Goal: Navigation & Orientation: Understand site structure

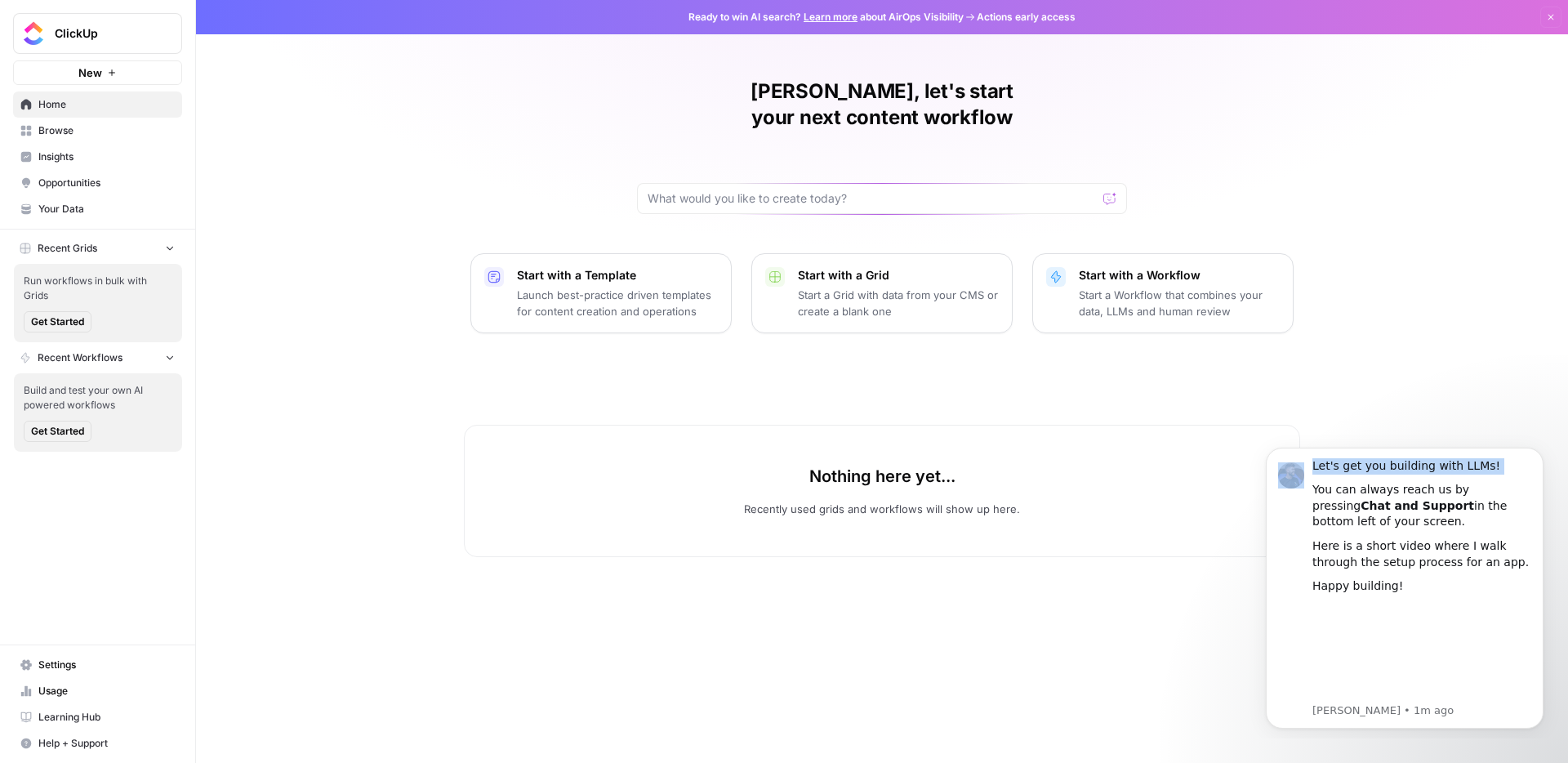
drag, startPoint x: 1241, startPoint y: 433, endPoint x: 1416, endPoint y: 335, distance: 200.6
click at [1416, 433] on html "Let's get you building with LLMs! You can always reach us by pressing Chat and …" at bounding box center [1405, 586] width 327 height 306
drag, startPoint x: 1416, startPoint y: 335, endPoint x: 1543, endPoint y: 449, distance: 170.7
click at [1543, 449] on button "Dismiss notification" at bounding box center [1538, 452] width 21 height 21
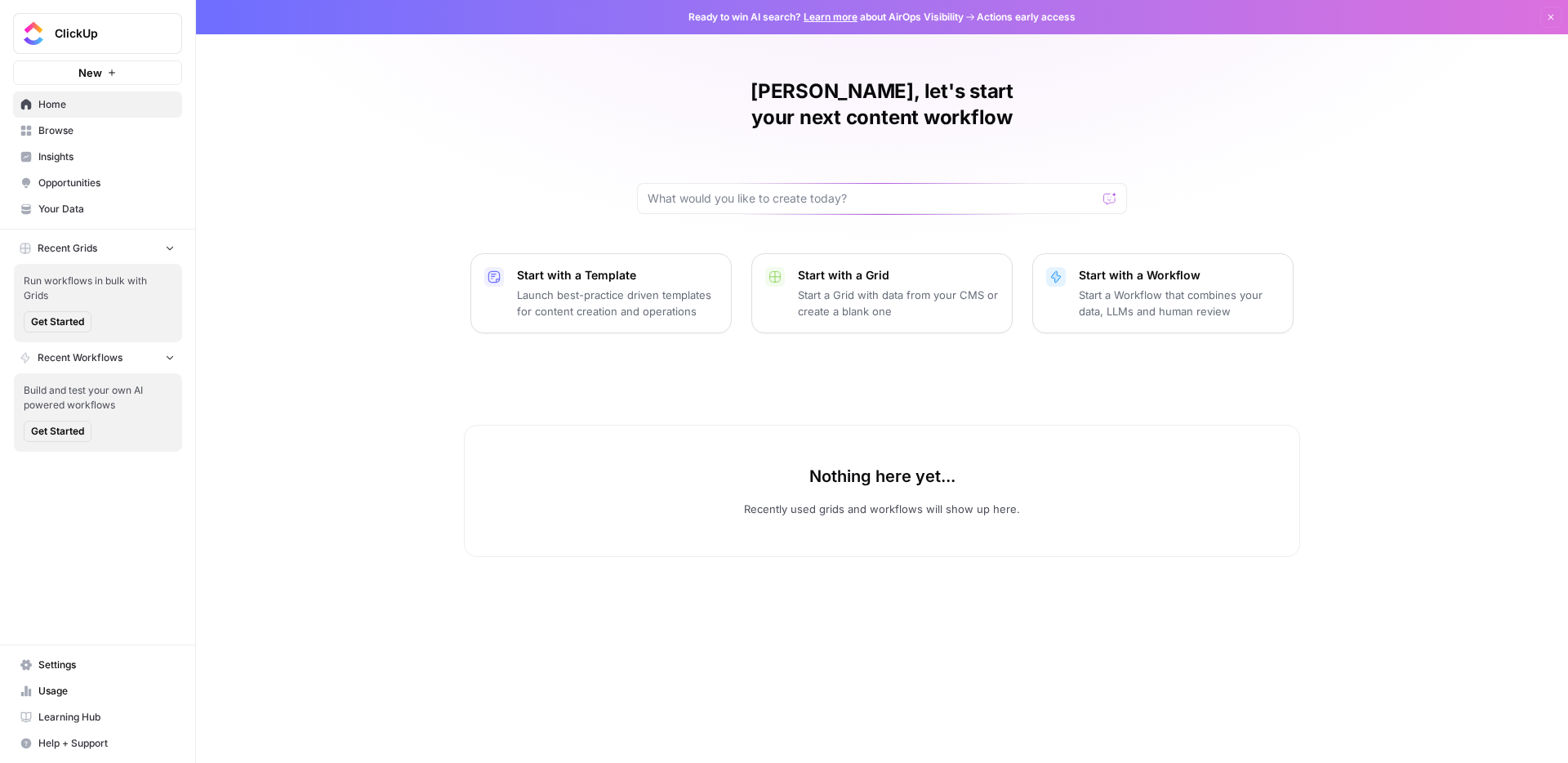
click at [1551, 449] on div "[PERSON_NAME], let's start your next content workflow Start with a Template Lau…" at bounding box center [881, 382] width 1372 height 763
drag, startPoint x: 301, startPoint y: 17, endPoint x: 1457, endPoint y: 293, distance: 1188.5
click at [1457, 293] on div "[PERSON_NAME], let's start your next content workflow Start with a Template Lau…" at bounding box center [881, 382] width 1372 height 763
click at [439, 119] on div "[PERSON_NAME], let's start your next content workflow Start with a Template Lau…" at bounding box center [881, 382] width 1372 height 763
click at [74, 687] on span "Usage" at bounding box center [107, 691] width 136 height 15
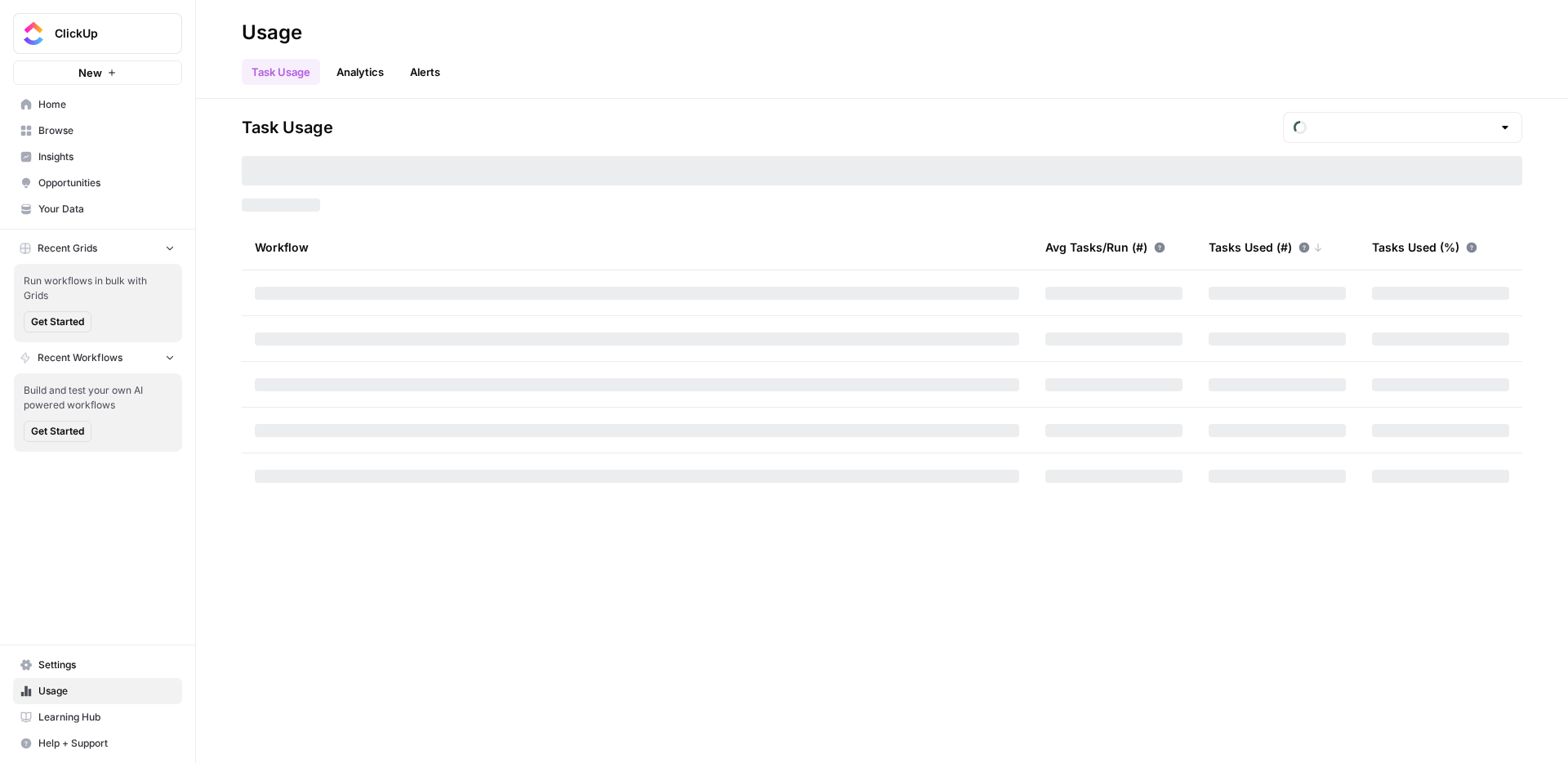
type input "September Tasks"
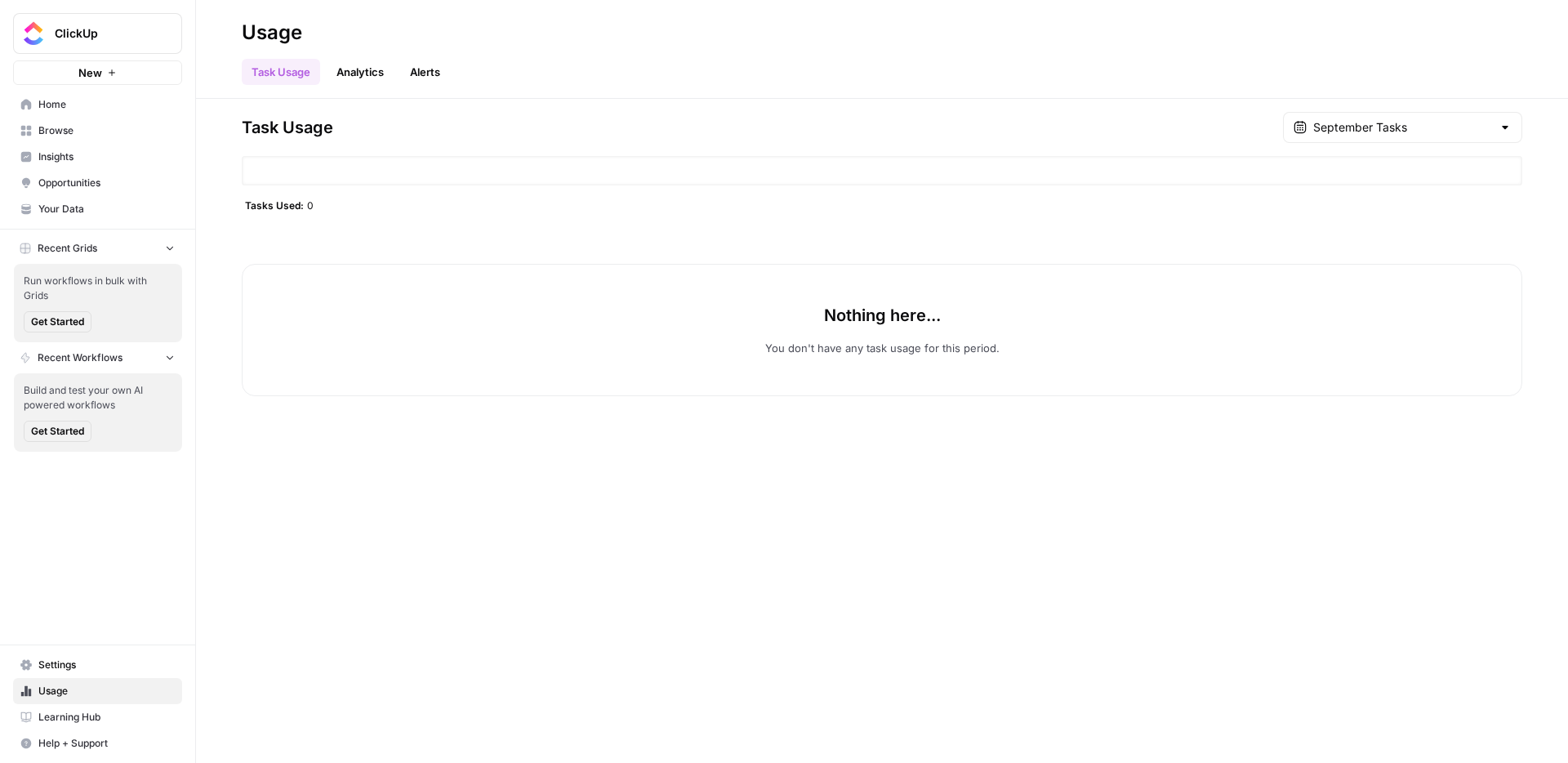
click at [67, 667] on span "Settings" at bounding box center [107, 664] width 136 height 15
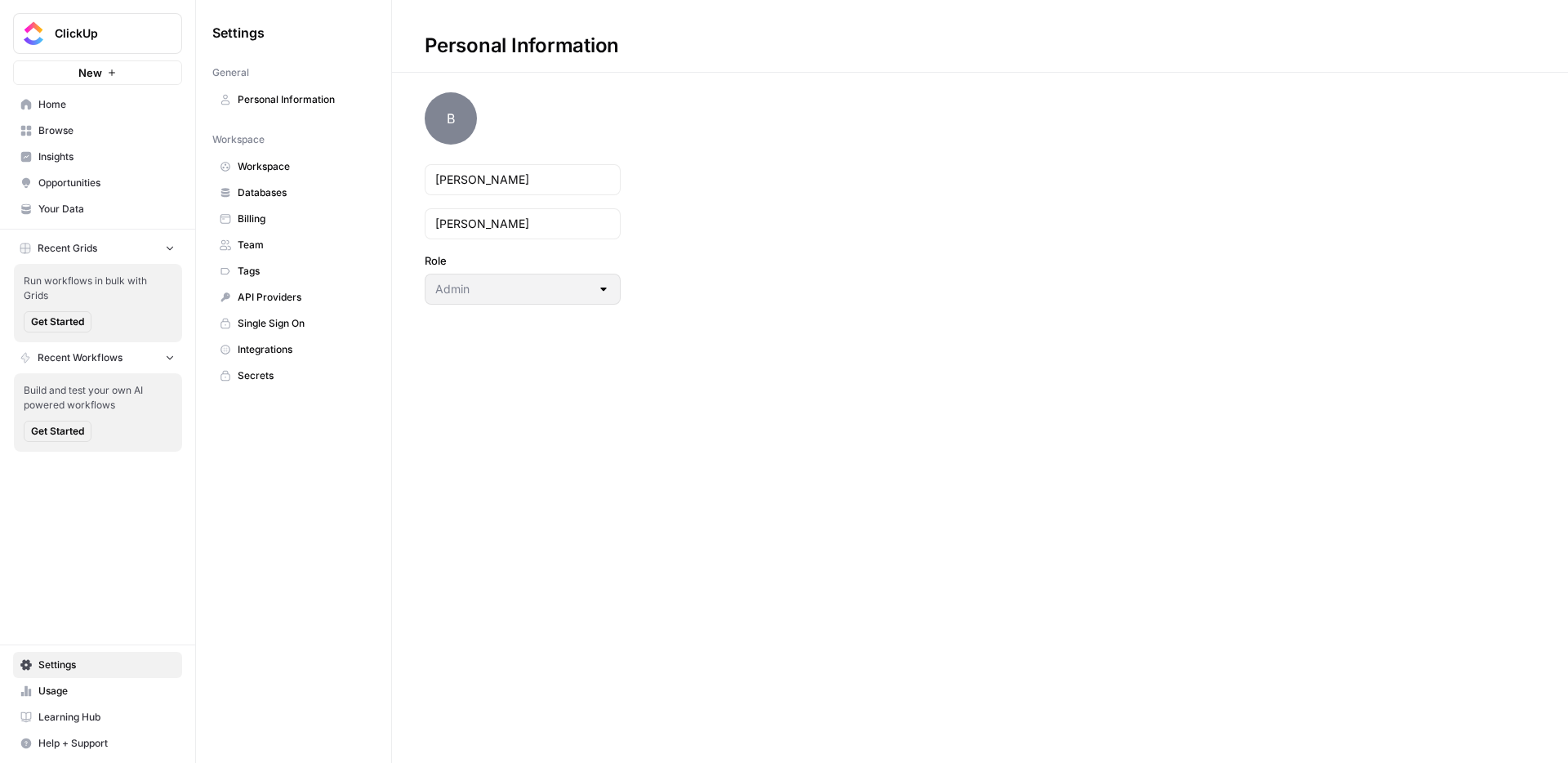
click at [265, 184] on link "Databases" at bounding box center [293, 193] width 162 height 26
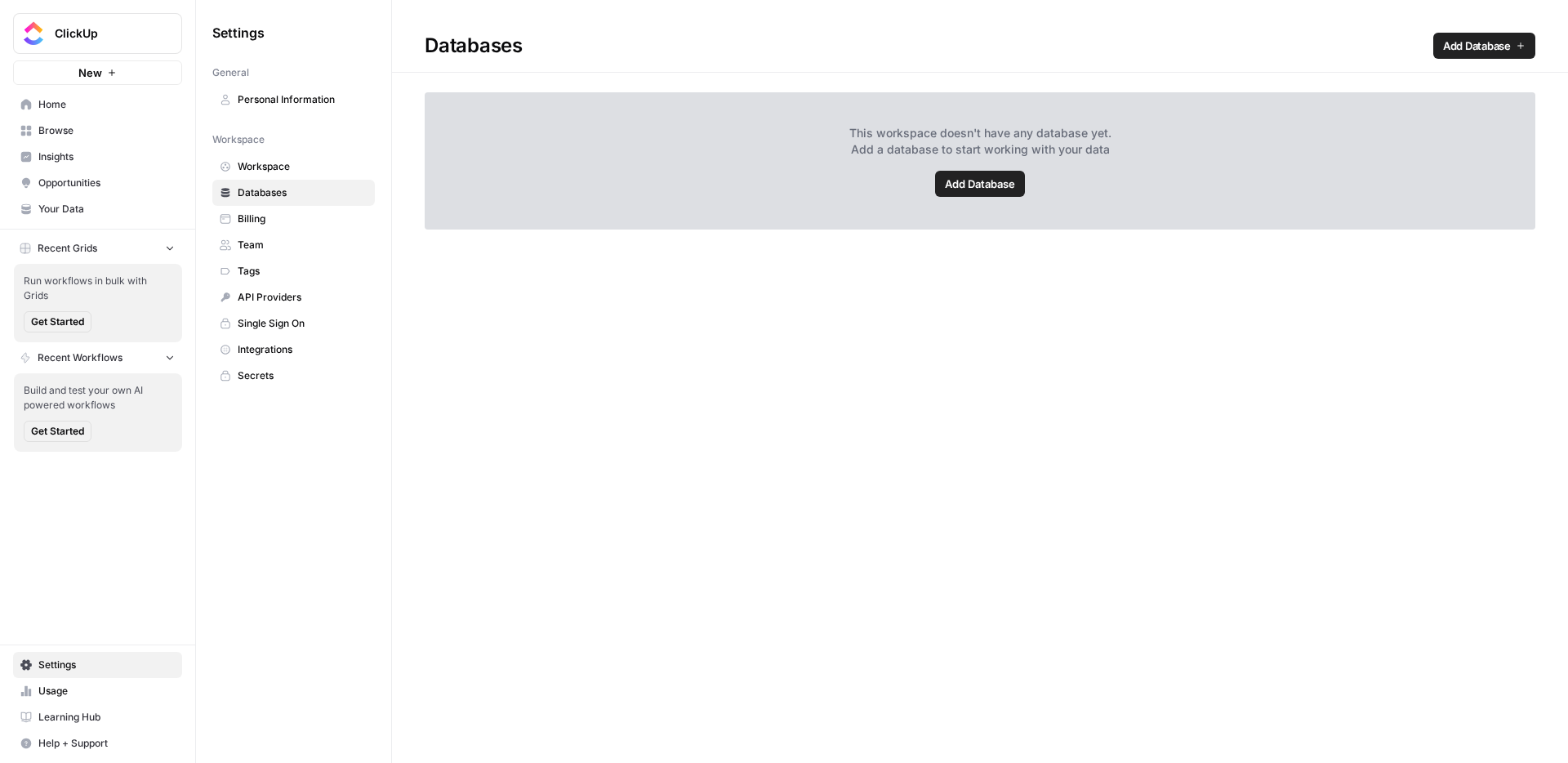
drag, startPoint x: 1457, startPoint y: 293, endPoint x: 268, endPoint y: 215, distance: 1191.6
click at [268, 215] on span "Billing" at bounding box center [302, 218] width 130 height 15
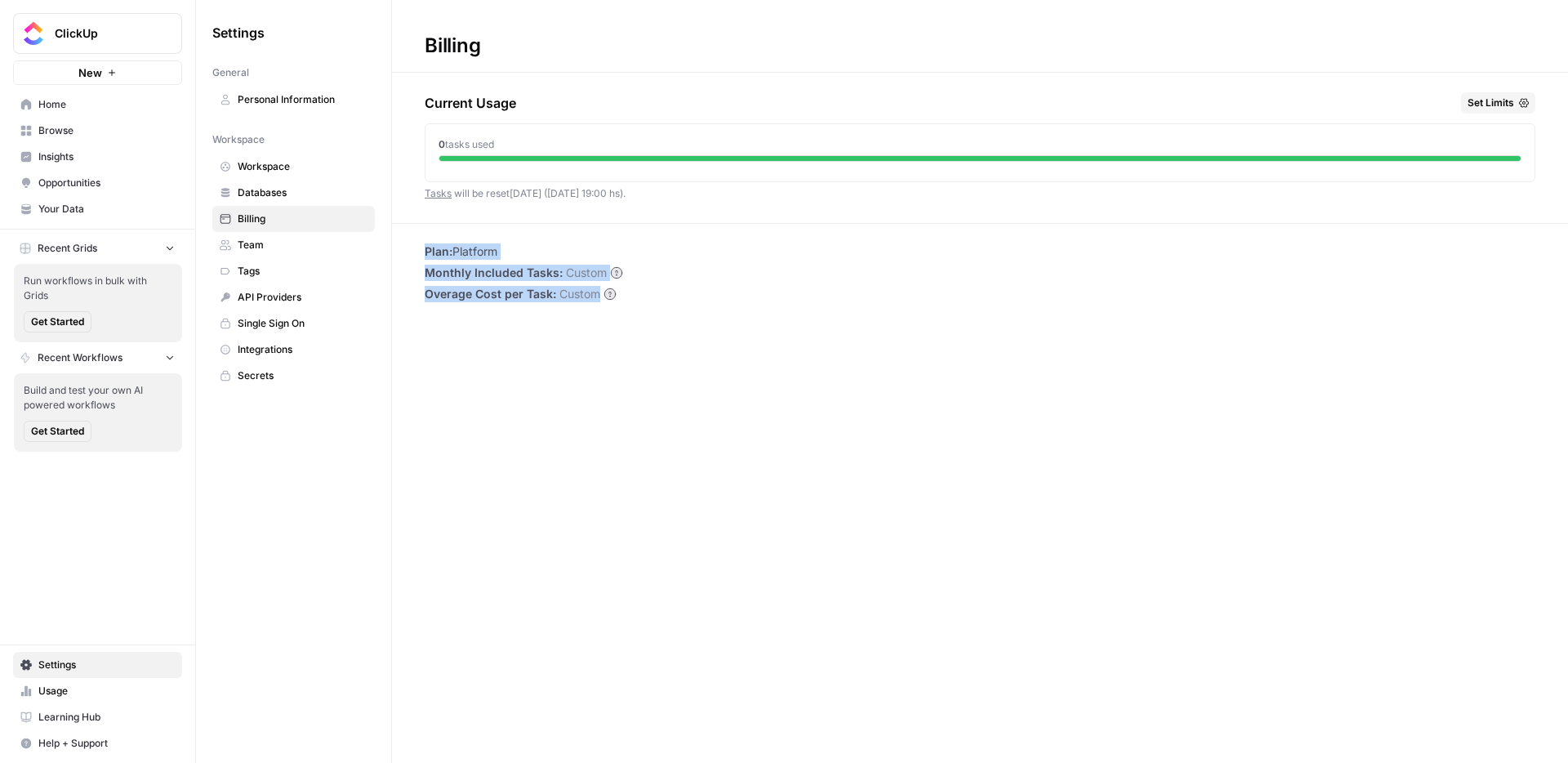
drag, startPoint x: 268, startPoint y: 215, endPoint x: 616, endPoint y: 300, distance: 358.2
click at [616, 300] on div "Plan: Platform Monthly Included Tasks: Custom Overage Cost per Task: Custom" at bounding box center [980, 272] width 1176 height 58
click at [669, 359] on div "Billing Current Usage Set Limits 0 tasks used Tasks will be reset [DATE] ([DATE…" at bounding box center [980, 382] width 1176 height 763
click at [286, 242] on span "Team" at bounding box center [302, 244] width 130 height 15
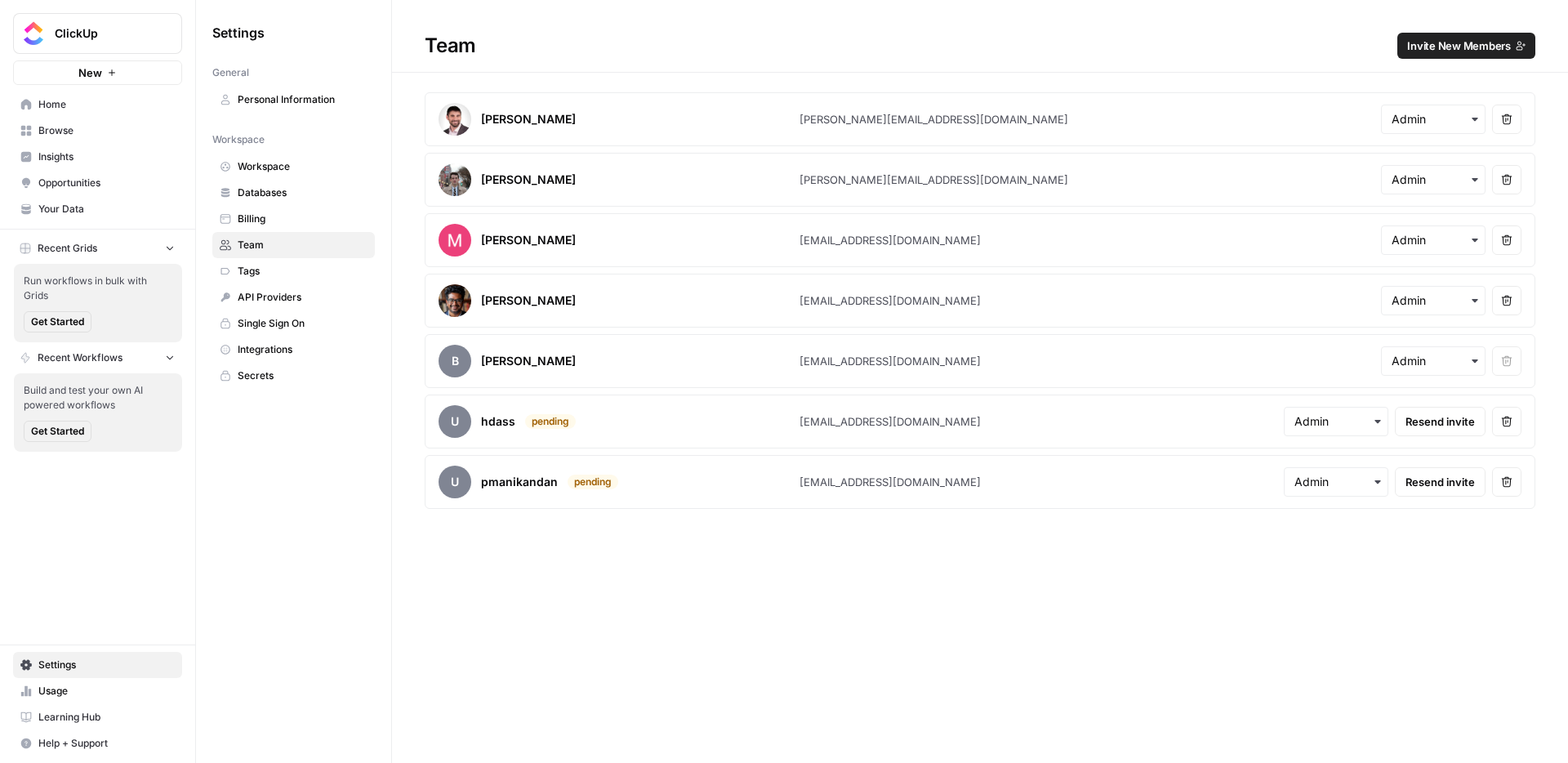
click at [284, 269] on span "Tags" at bounding box center [302, 271] width 130 height 15
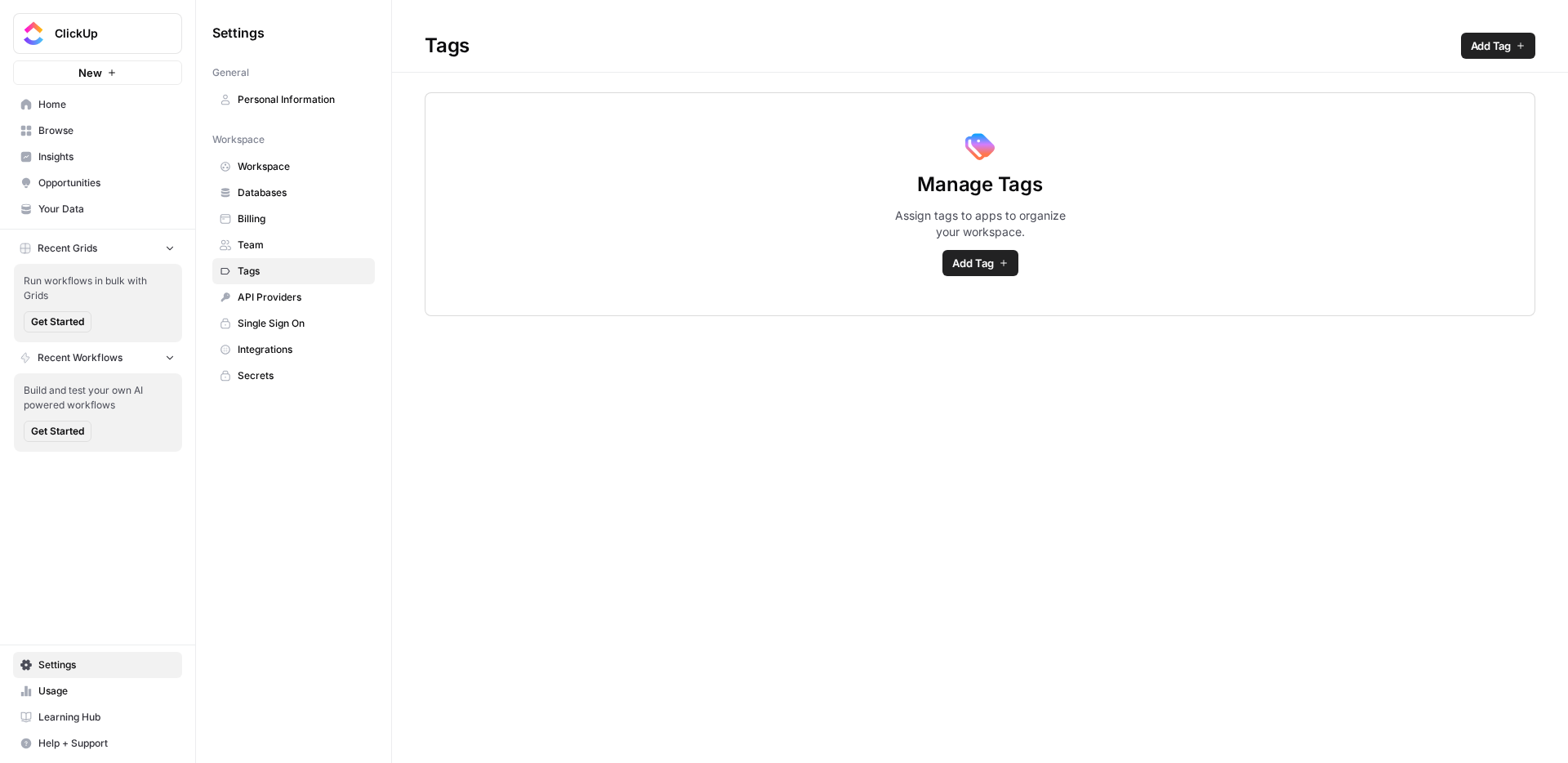
drag, startPoint x: 286, startPoint y: 242, endPoint x: 268, endPoint y: 187, distance: 57.9
click at [268, 187] on span "Databases" at bounding box center [302, 192] width 130 height 15
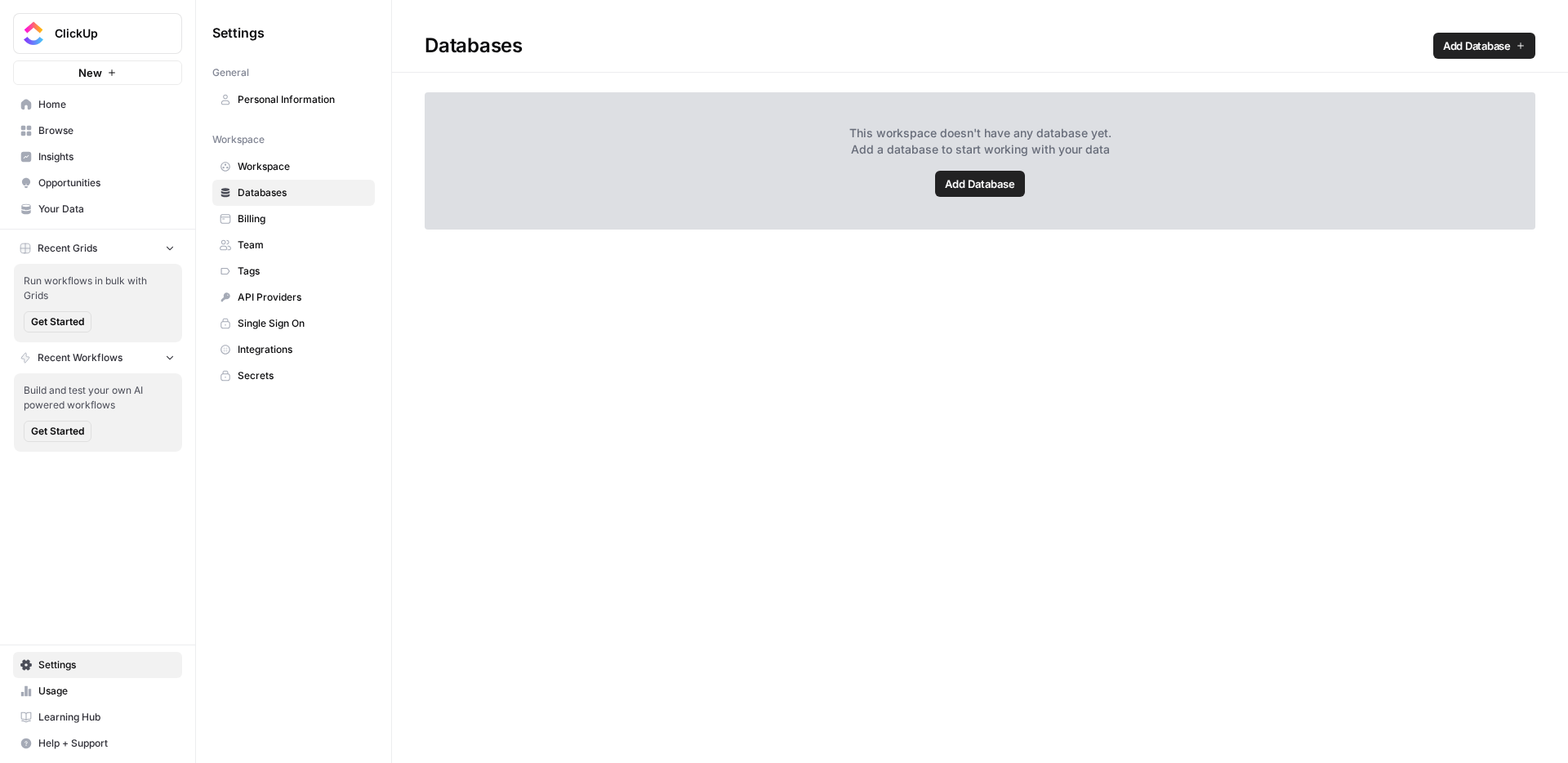
click at [275, 154] on link "Workspace" at bounding box center [293, 167] width 162 height 26
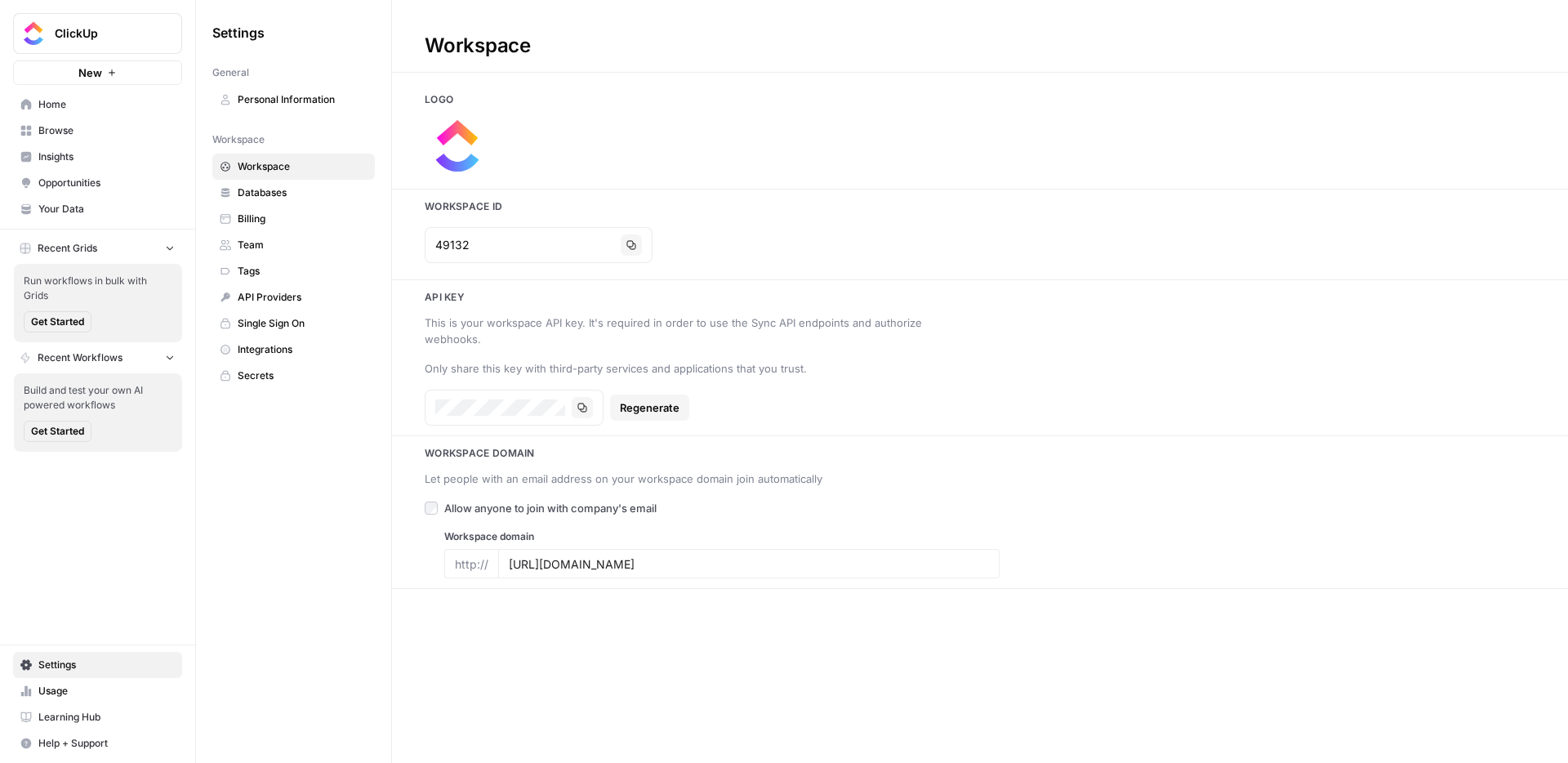
click at [275, 536] on div "Settings General Personal Information Workspace Workspace Databases Billing Tea…" at bounding box center [293, 382] width 196 height 763
click at [80, 131] on span "Browse" at bounding box center [107, 130] width 136 height 15
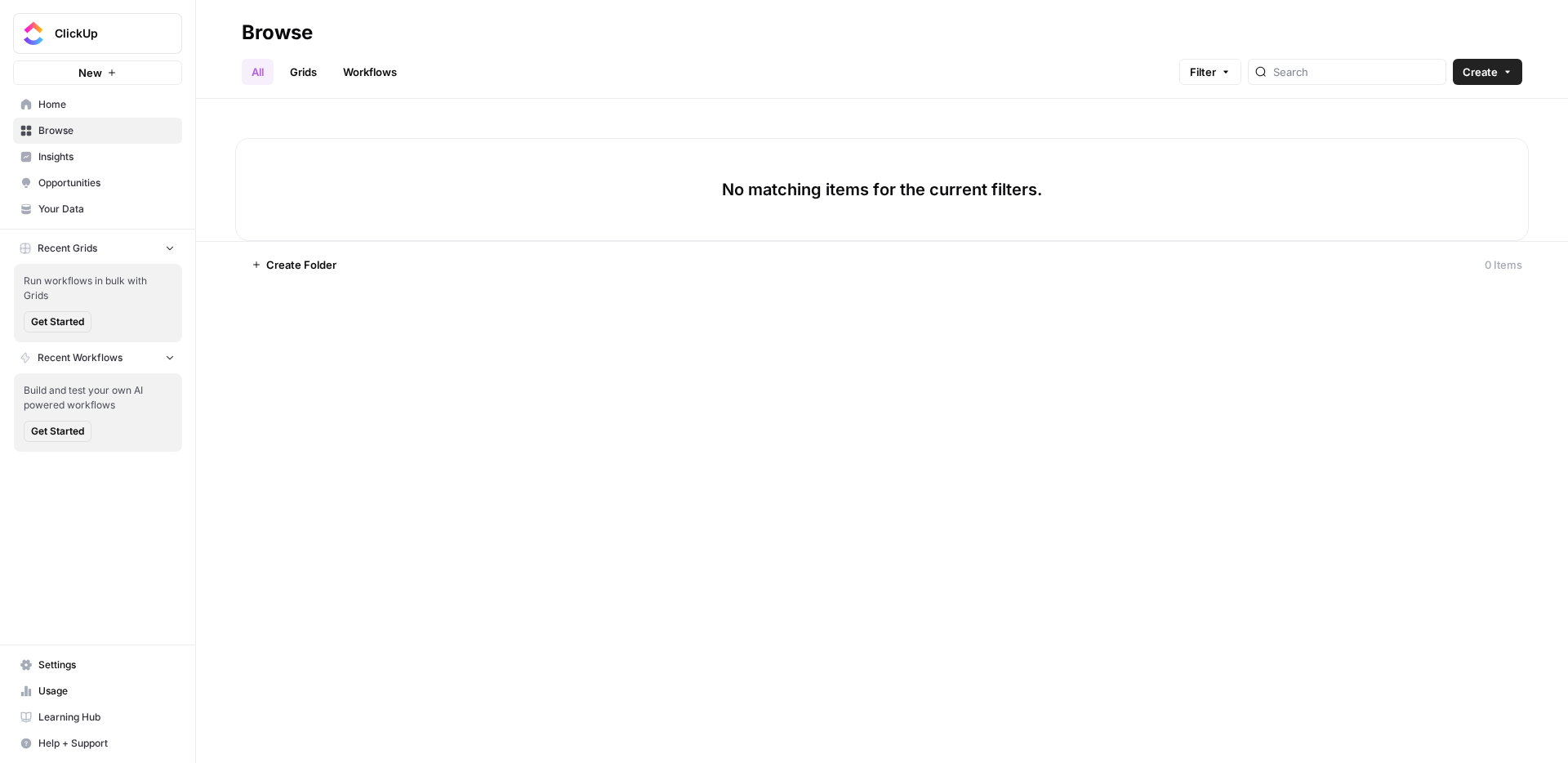
click at [73, 107] on span "Home" at bounding box center [107, 104] width 136 height 15
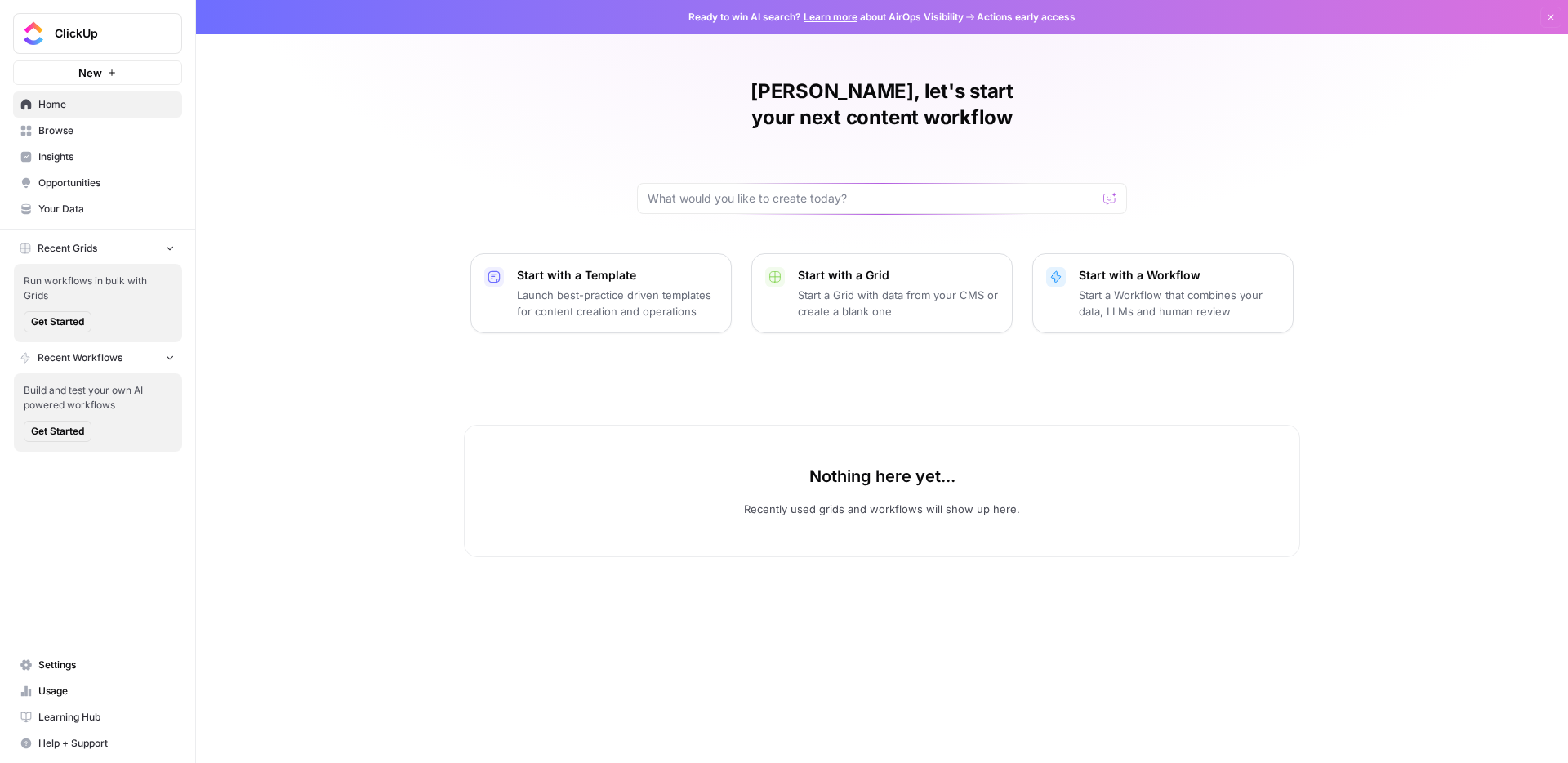
drag, startPoint x: 268, startPoint y: 187, endPoint x: 525, endPoint y: 166, distance: 257.9
click at [525, 166] on div "[PERSON_NAME], let's start your next content workflow Start with a Template Lau…" at bounding box center [881, 382] width 1372 height 763
drag, startPoint x: 525, startPoint y: 166, endPoint x: 1305, endPoint y: 153, distance: 780.1
click at [1305, 153] on div "[PERSON_NAME], let's start your next content workflow Start with a Template Lau…" at bounding box center [881, 382] width 1372 height 763
drag, startPoint x: 1305, startPoint y: 153, endPoint x: 460, endPoint y: 131, distance: 845.3
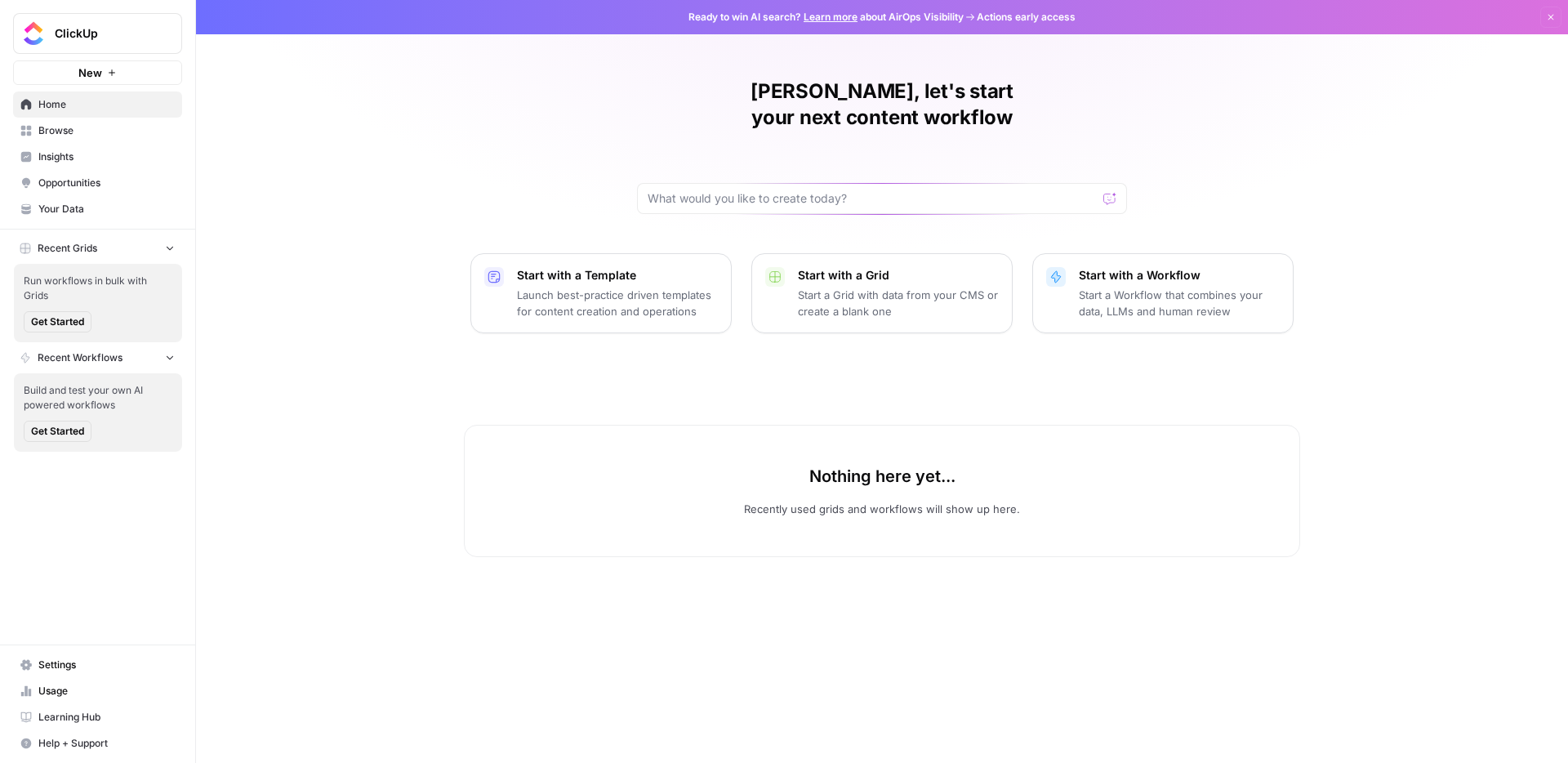
click at [460, 131] on div "[PERSON_NAME], let's start your next content workflow Start with a Template Lau…" at bounding box center [881, 382] width 1372 height 763
click at [511, 172] on div "[PERSON_NAME], let's start your next content workflow Start with a Template Lau…" at bounding box center [881, 382] width 1372 height 763
click at [81, 181] on span "Opportunities" at bounding box center [107, 182] width 136 height 15
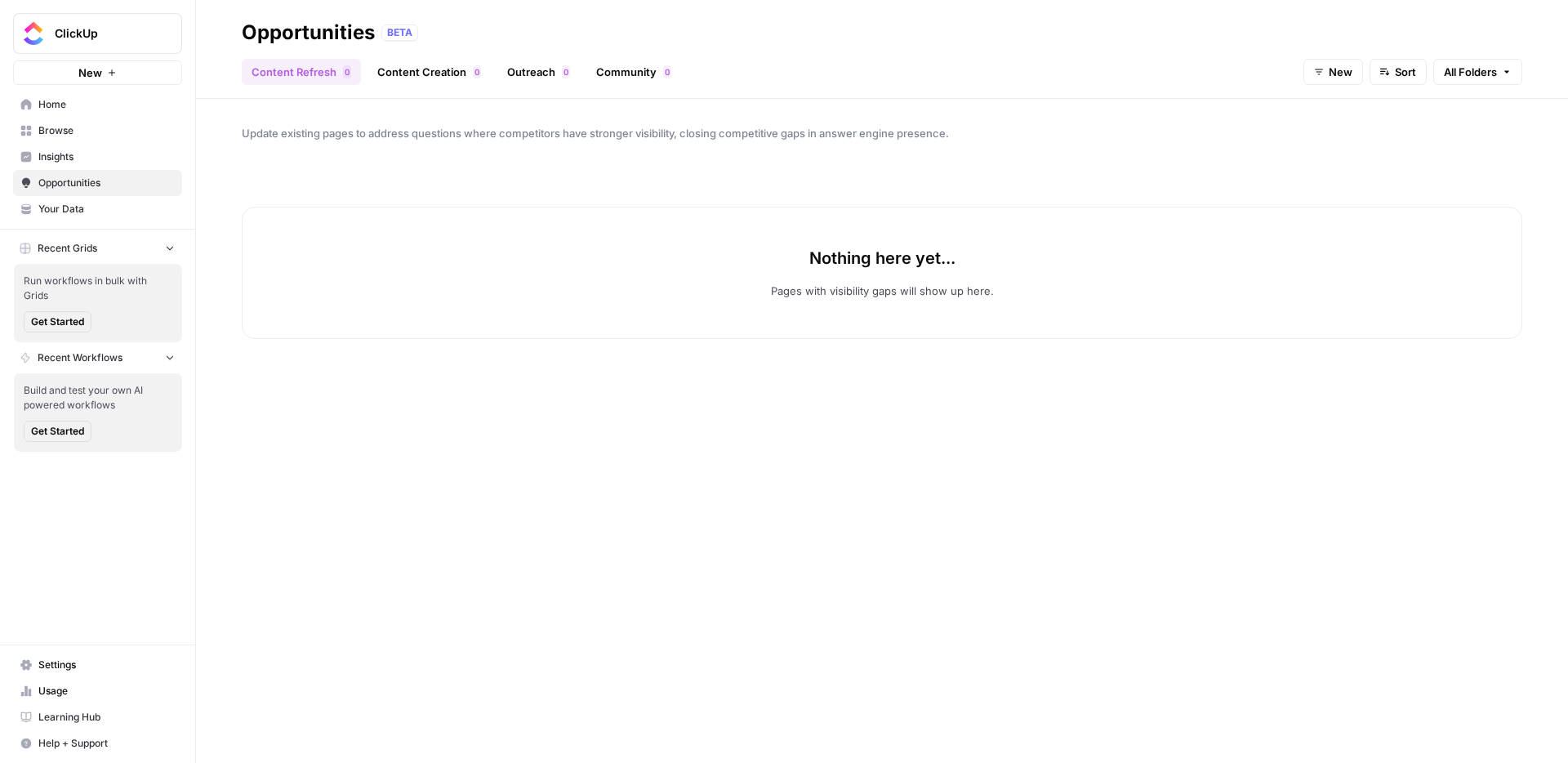
click at [454, 133] on span "Update existing pages to address questions where competitors have stronger visi…" at bounding box center [882, 133] width 1280 height 17
click at [439, 94] on header "Opportunities BETA Content Refresh 0 Content Creation 0 Outreach 0 Community 0 …" at bounding box center [881, 49] width 1372 height 99
drag, startPoint x: 454, startPoint y: 133, endPoint x: 450, endPoint y: 74, distance: 59.1
click at [450, 74] on link "Content Creation 0" at bounding box center [429, 72] width 123 height 26
drag, startPoint x: 450, startPoint y: 74, endPoint x: 523, endPoint y: 74, distance: 73.0
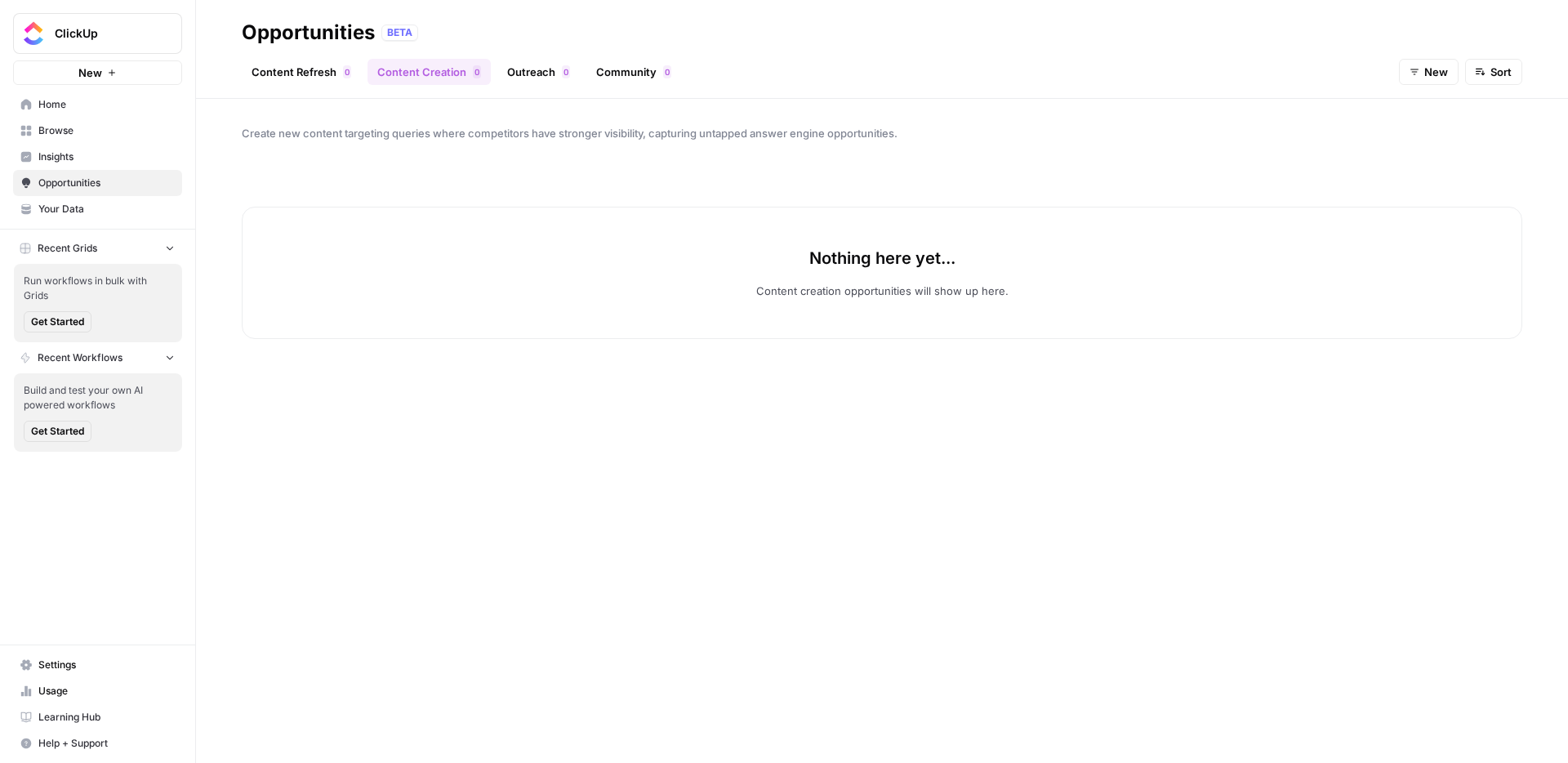
click at [523, 74] on link "Outreach 0" at bounding box center [539, 72] width 82 height 26
click at [599, 64] on link "Community 0" at bounding box center [634, 72] width 94 height 26
drag, startPoint x: 523, startPoint y: 74, endPoint x: 422, endPoint y: 86, distance: 101.7
click at [422, 86] on header "Opportunities BETA Content Refresh 0 Content Creation 0 Outreach 0 Community 0 …" at bounding box center [881, 49] width 1372 height 99
click at [297, 70] on link "Content Refresh 0" at bounding box center [301, 72] width 120 height 26
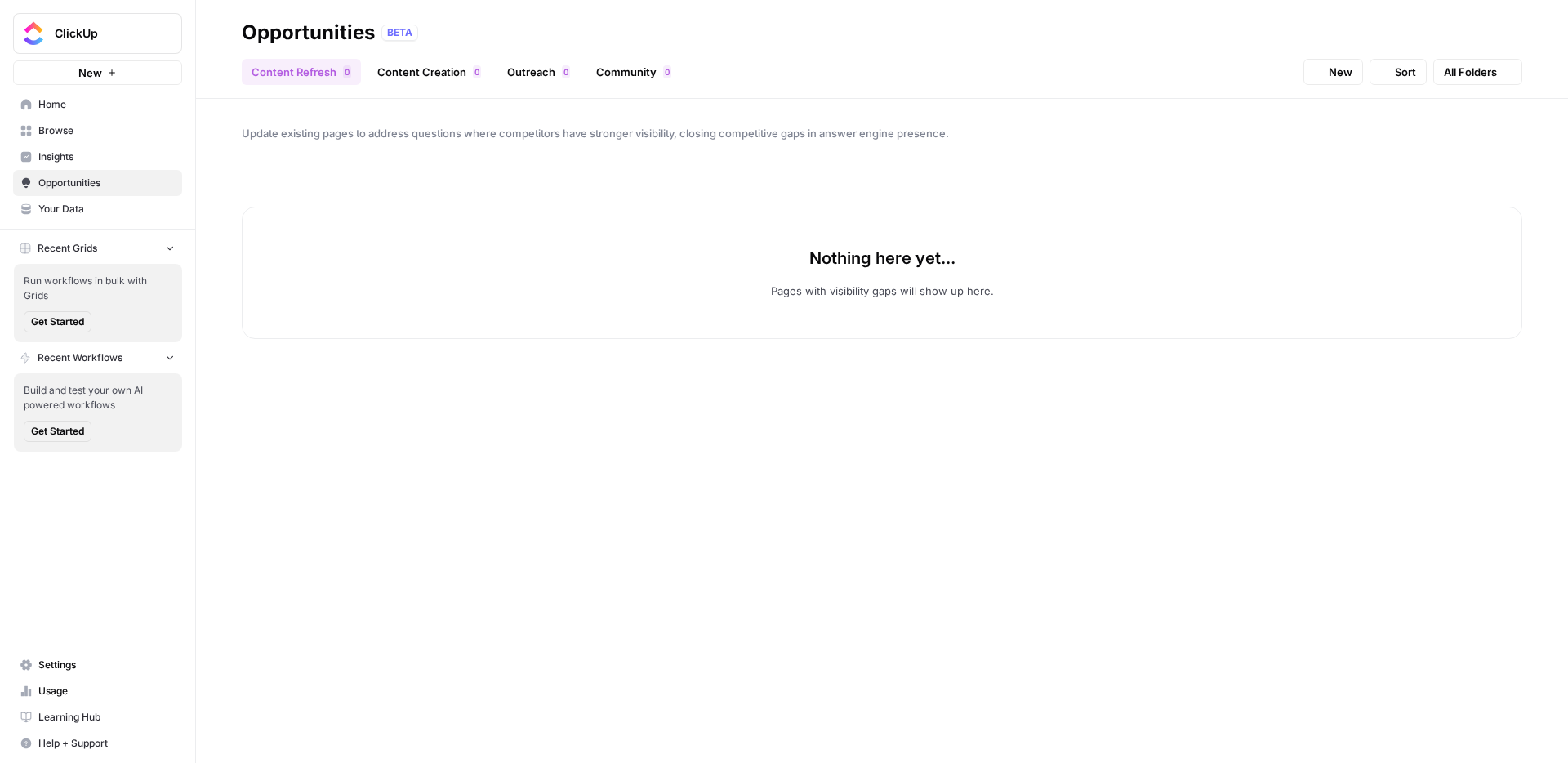
drag, startPoint x: 422, startPoint y: 86, endPoint x: 409, endPoint y: 77, distance: 15.8
click at [409, 77] on link "Content Creation 0" at bounding box center [429, 72] width 123 height 26
drag, startPoint x: 409, startPoint y: 77, endPoint x: 315, endPoint y: 87, distance: 94.5
click at [315, 87] on header "Opportunities BETA Content Refresh 0 Content Creation 0 Outreach 0 Community 0 …" at bounding box center [881, 49] width 1372 height 99
drag, startPoint x: 315, startPoint y: 87, endPoint x: 296, endPoint y: 42, distance: 48.8
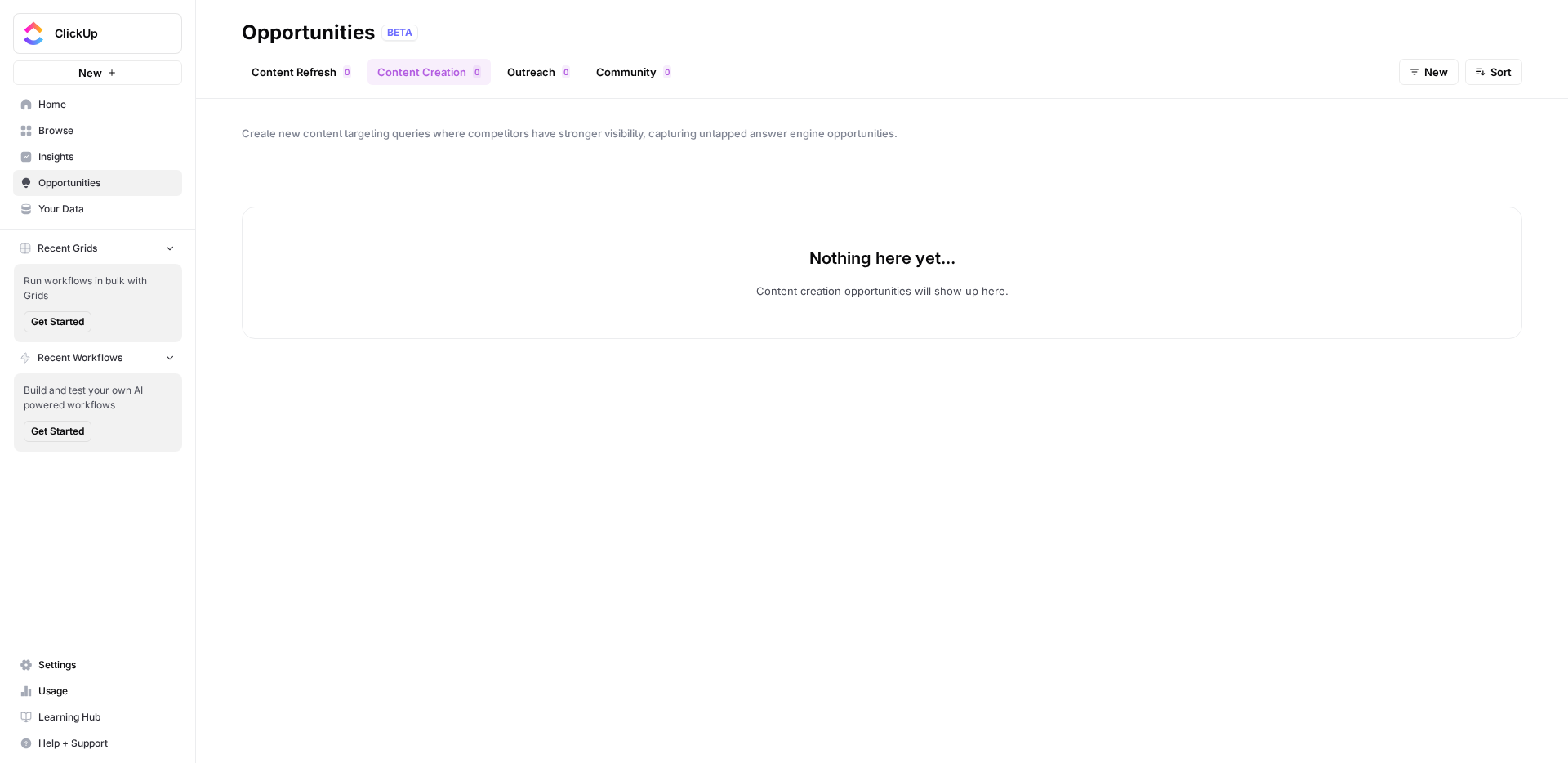
click at [296, 42] on div "Opportunities" at bounding box center [308, 32] width 133 height 26
drag, startPoint x: 296, startPoint y: 42, endPoint x: 305, endPoint y: 65, distance: 24.7
click at [305, 65] on link "Content Refresh 0" at bounding box center [301, 72] width 120 height 26
drag, startPoint x: 305, startPoint y: 65, endPoint x: 344, endPoint y: 109, distance: 58.8
click at [344, 109] on div "Update existing pages to address questions where competitors have stronger visi…" at bounding box center [881, 430] width 1372 height 663
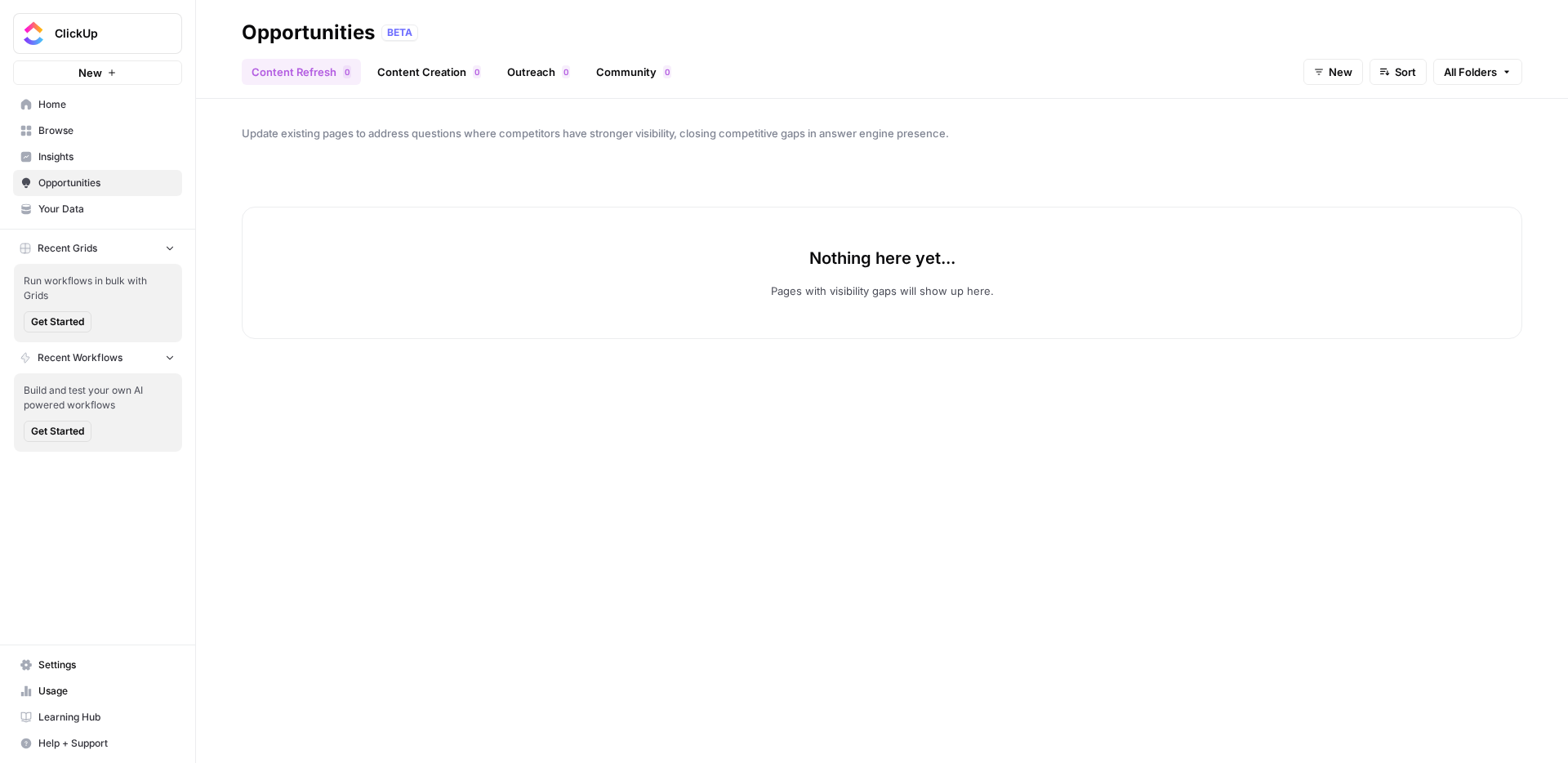
drag, startPoint x: 344, startPoint y: 109, endPoint x: 433, endPoint y: 523, distance: 423.5
click at [433, 523] on div "Update existing pages to address questions where competitors have stronger visi…" at bounding box center [881, 430] width 1372 height 663
click at [76, 208] on span "Your Data" at bounding box center [107, 209] width 136 height 15
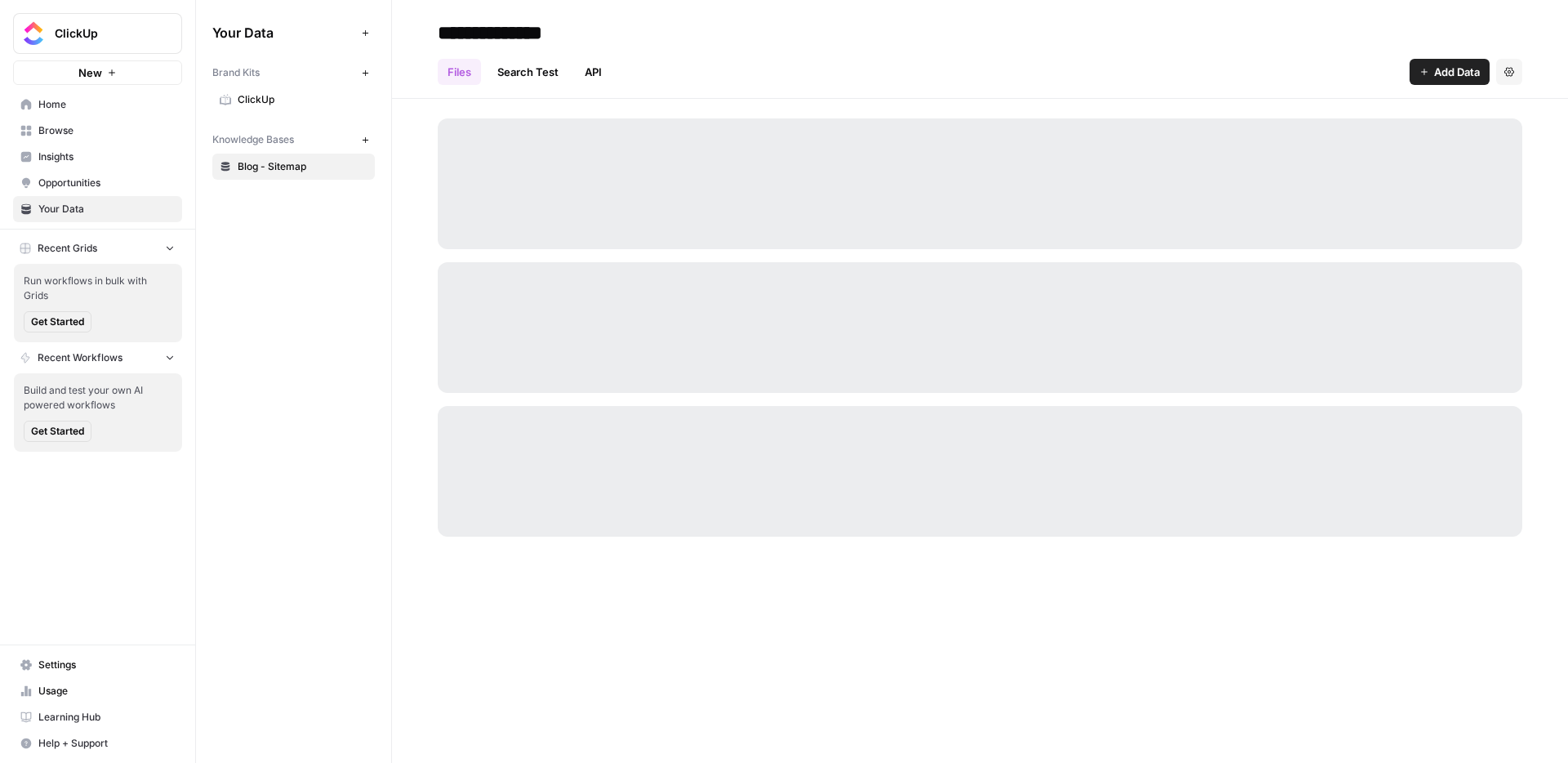
click at [292, 321] on div "Your Data Add Data Brand Kits New ClickUp Knowledge Bases New Blog - Sitemap" at bounding box center [293, 382] width 196 height 763
drag, startPoint x: 433, startPoint y: 523, endPoint x: 754, endPoint y: 67, distance: 557.7
click at [754, 67] on div "Files Search Test API Add Data Settings" at bounding box center [980, 65] width 1084 height 39
drag, startPoint x: 754, startPoint y: 67, endPoint x: 290, endPoint y: 266, distance: 504.9
click at [290, 266] on div "Your Data Add Data Brand Kits New ClickUp Knowledge Bases New Blog - Sitemap" at bounding box center [293, 382] width 196 height 763
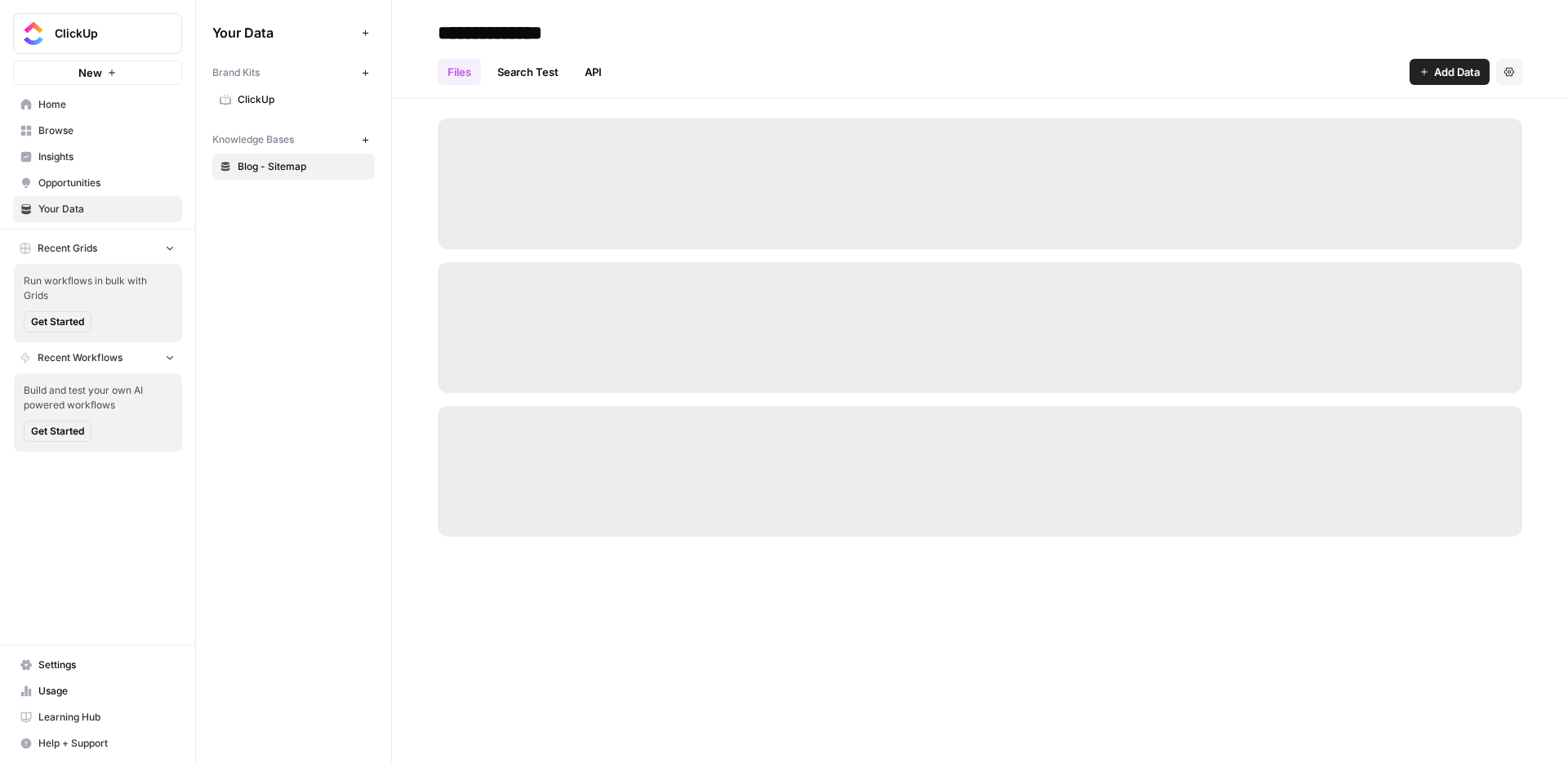
drag, startPoint x: 290, startPoint y: 266, endPoint x: 686, endPoint y: 72, distance: 441.0
click at [686, 72] on div "Files Search Test API Add Data Settings" at bounding box center [980, 65] width 1084 height 39
drag, startPoint x: 686, startPoint y: 72, endPoint x: 299, endPoint y: 280, distance: 439.4
click at [299, 280] on div "Your Data Add Data Brand Kits New ClickUp Knowledge Bases New Blog - Sitemap" at bounding box center [293, 382] width 196 height 763
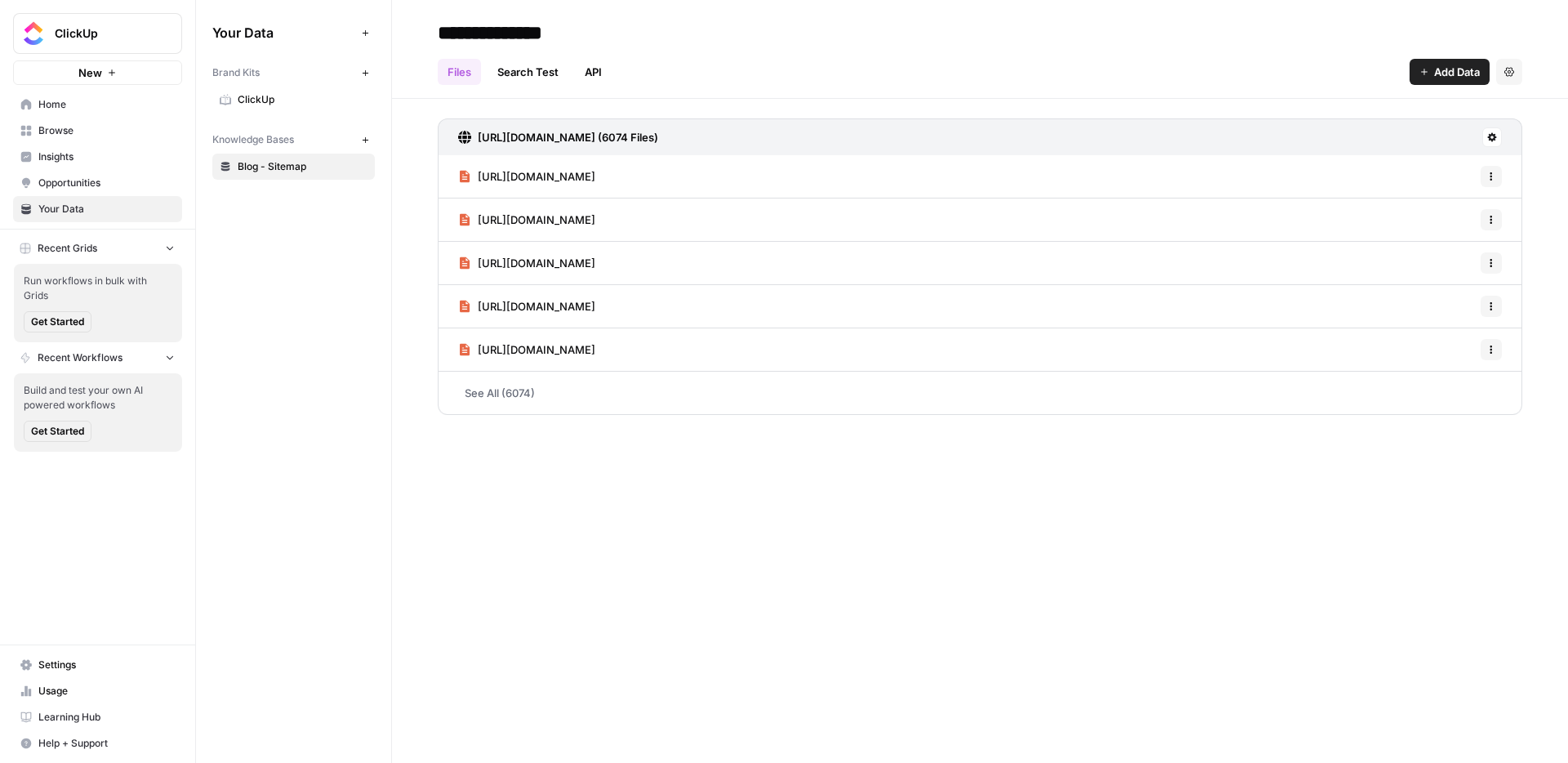
click at [298, 296] on div "Your Data Add Data Brand Kits New ClickUp Knowledge Bases New Blog - Sitemap" at bounding box center [293, 382] width 196 height 763
drag, startPoint x: 299, startPoint y: 280, endPoint x: 609, endPoint y: 566, distance: 421.8
click at [609, 566] on div "**********" at bounding box center [980, 382] width 1176 height 763
drag, startPoint x: 609, startPoint y: 566, endPoint x: 313, endPoint y: 569, distance: 296.0
click at [313, 569] on div "Your Data Add Data Brand Kits New ClickUp Knowledge Bases New Blog - Sitemap" at bounding box center [293, 382] width 196 height 763
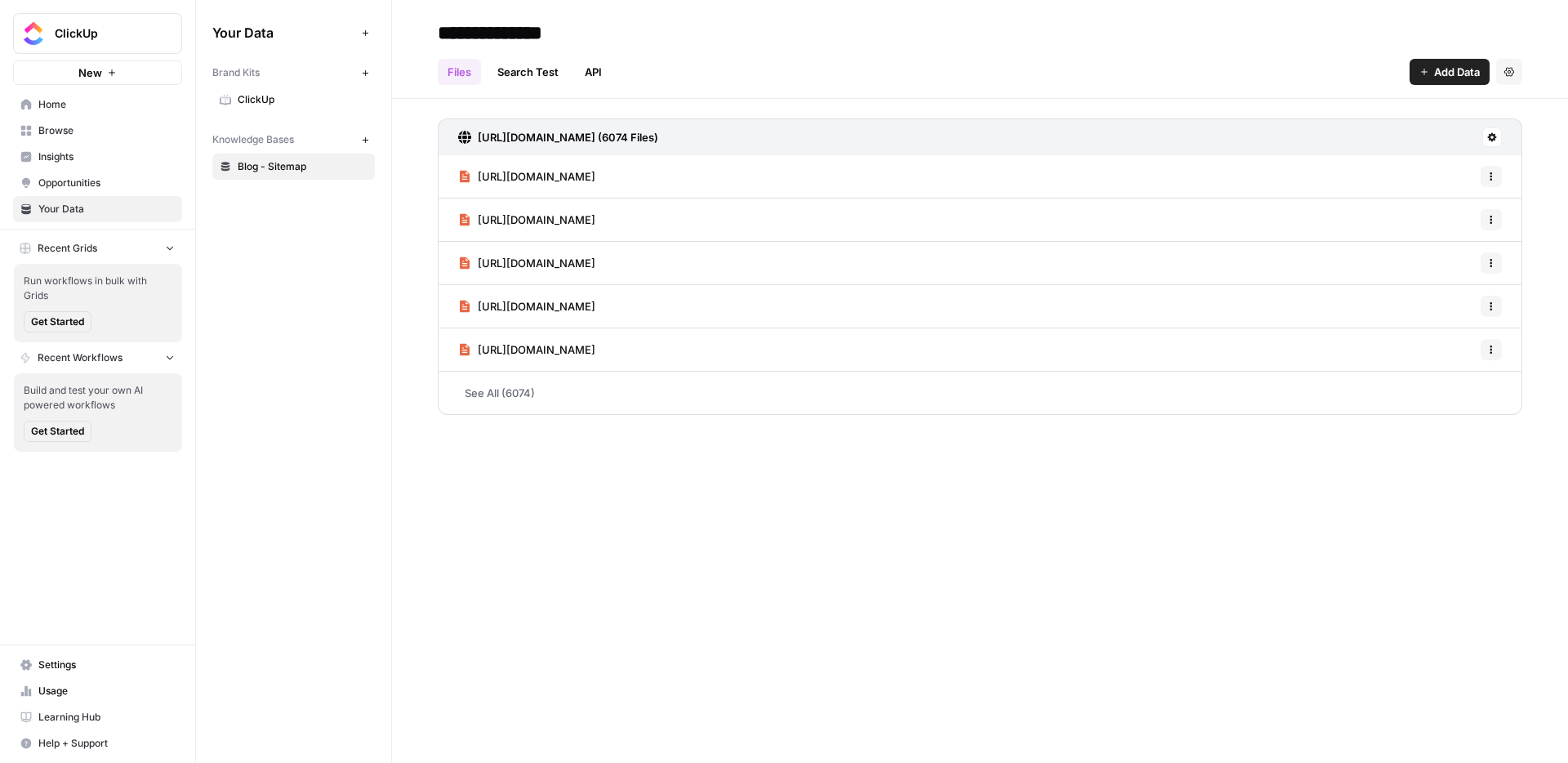
click at [461, 560] on div "**********" at bounding box center [980, 382] width 1176 height 763
click at [739, 29] on div "**********" at bounding box center [980, 32] width 1084 height 26
drag, startPoint x: 313, startPoint y: 569, endPoint x: 312, endPoint y: 376, distance: 193.0
click at [312, 376] on div "Your Data Add Data Brand Kits New ClickUp Knowledge Bases New Blog - Sitemap" at bounding box center [293, 382] width 196 height 763
drag, startPoint x: 312, startPoint y: 376, endPoint x: 551, endPoint y: 508, distance: 273.0
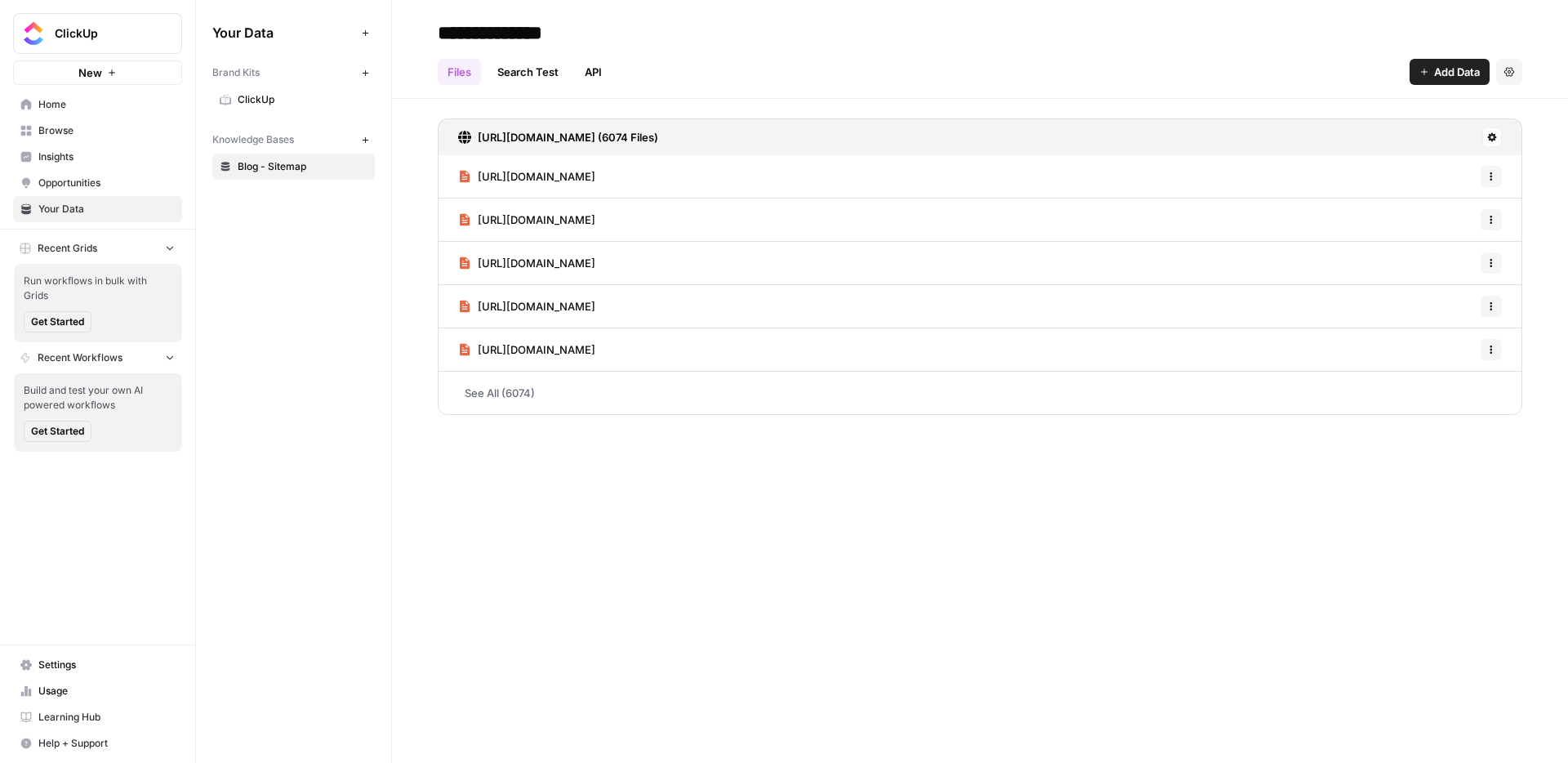
click at [551, 508] on div "**********" at bounding box center [980, 382] width 1176 height 763
click at [700, 31] on div "**********" at bounding box center [980, 32] width 1084 height 26
drag, startPoint x: 551, startPoint y: 508, endPoint x: 255, endPoint y: 306, distance: 358.4
click at [255, 306] on div "Your Data Add Data Brand Kits New ClickUp Knowledge Bases New Blog - Sitemap" at bounding box center [293, 382] width 196 height 763
drag, startPoint x: 255, startPoint y: 306, endPoint x: 374, endPoint y: 303, distance: 119.0
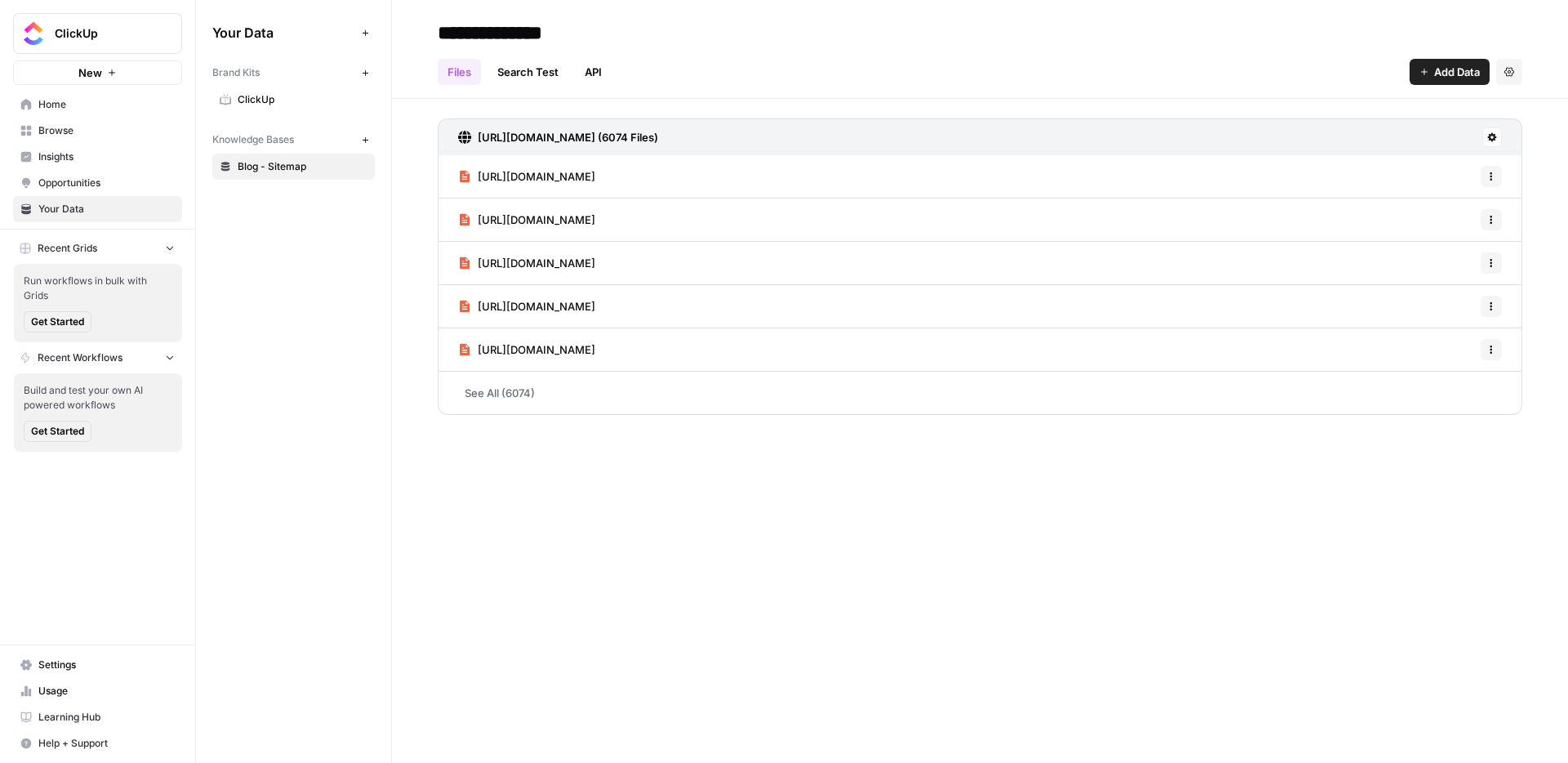
click at [374, 303] on div "Your Data Add Data Brand Kits New ClickUp Knowledge Bases New Blog - Sitemap" at bounding box center [293, 382] width 196 height 763
click at [456, 426] on div "[URL][DOMAIN_NAME] (6074 Files) [URL][DOMAIN_NAME] Options [URL][DOMAIN_NAME] O…" at bounding box center [980, 273] width 1084 height 309
drag, startPoint x: 374, startPoint y: 303, endPoint x: 340, endPoint y: 332, distance: 44.7
click at [340, 332] on div "Your Data Add Data Brand Kits New ClickUp Knowledge Bases New Blog - Sitemap" at bounding box center [293, 382] width 196 height 763
click at [469, 439] on div "**********" at bounding box center [980, 382] width 1176 height 763
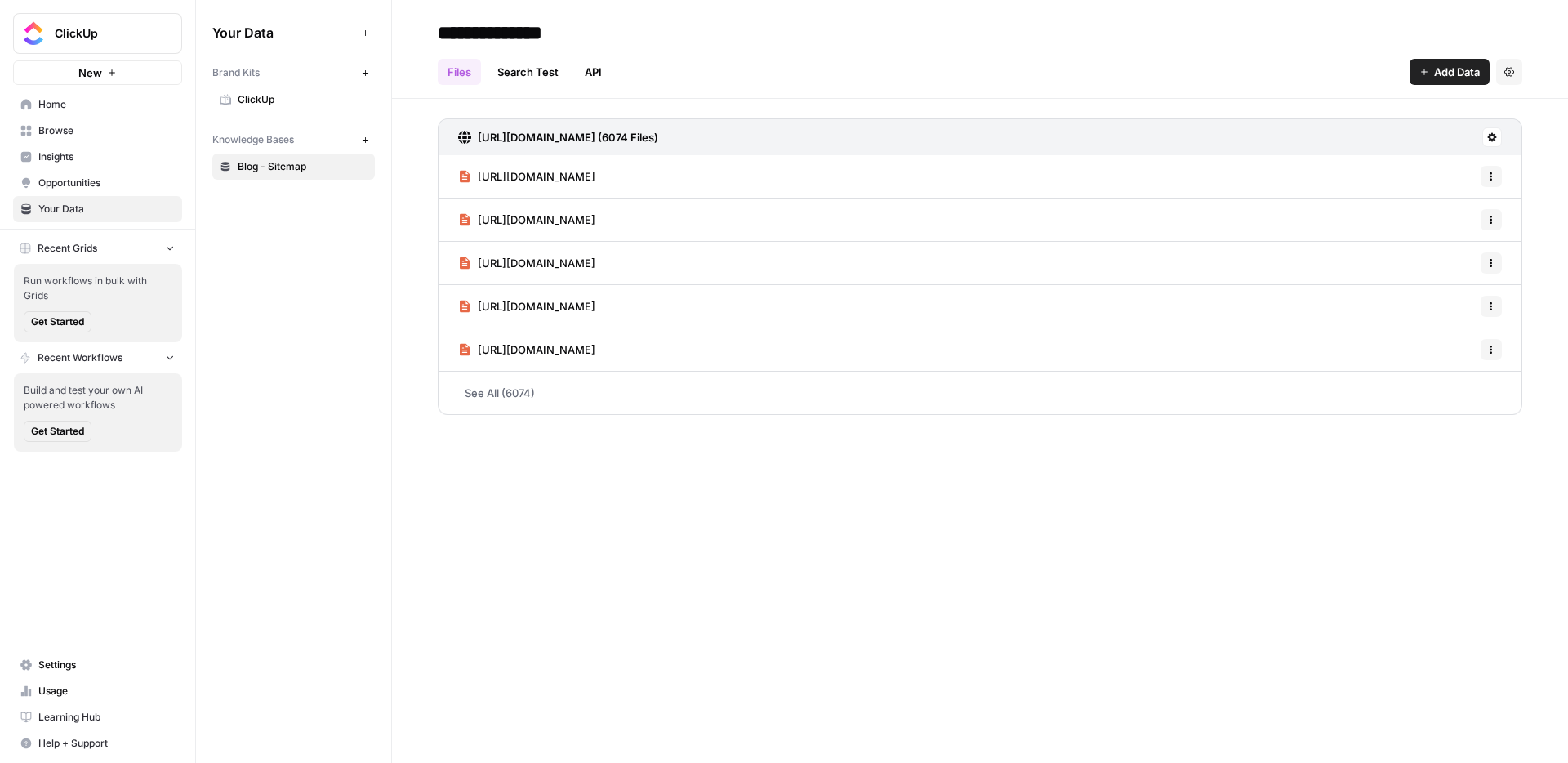
click at [355, 359] on div "Your Data Add Data Brand Kits New ClickUp Knowledge Bases New Blog - Sitemap" at bounding box center [293, 382] width 196 height 763
click at [743, 52] on div "Files Search Test API Add Data Settings" at bounding box center [980, 65] width 1084 height 39
drag, startPoint x: 340, startPoint y: 332, endPoint x: 703, endPoint y: 35, distance: 469.0
click at [703, 35] on div "**********" at bounding box center [980, 32] width 1084 height 26
drag, startPoint x: 703, startPoint y: 35, endPoint x: 695, endPoint y: 553, distance: 518.1
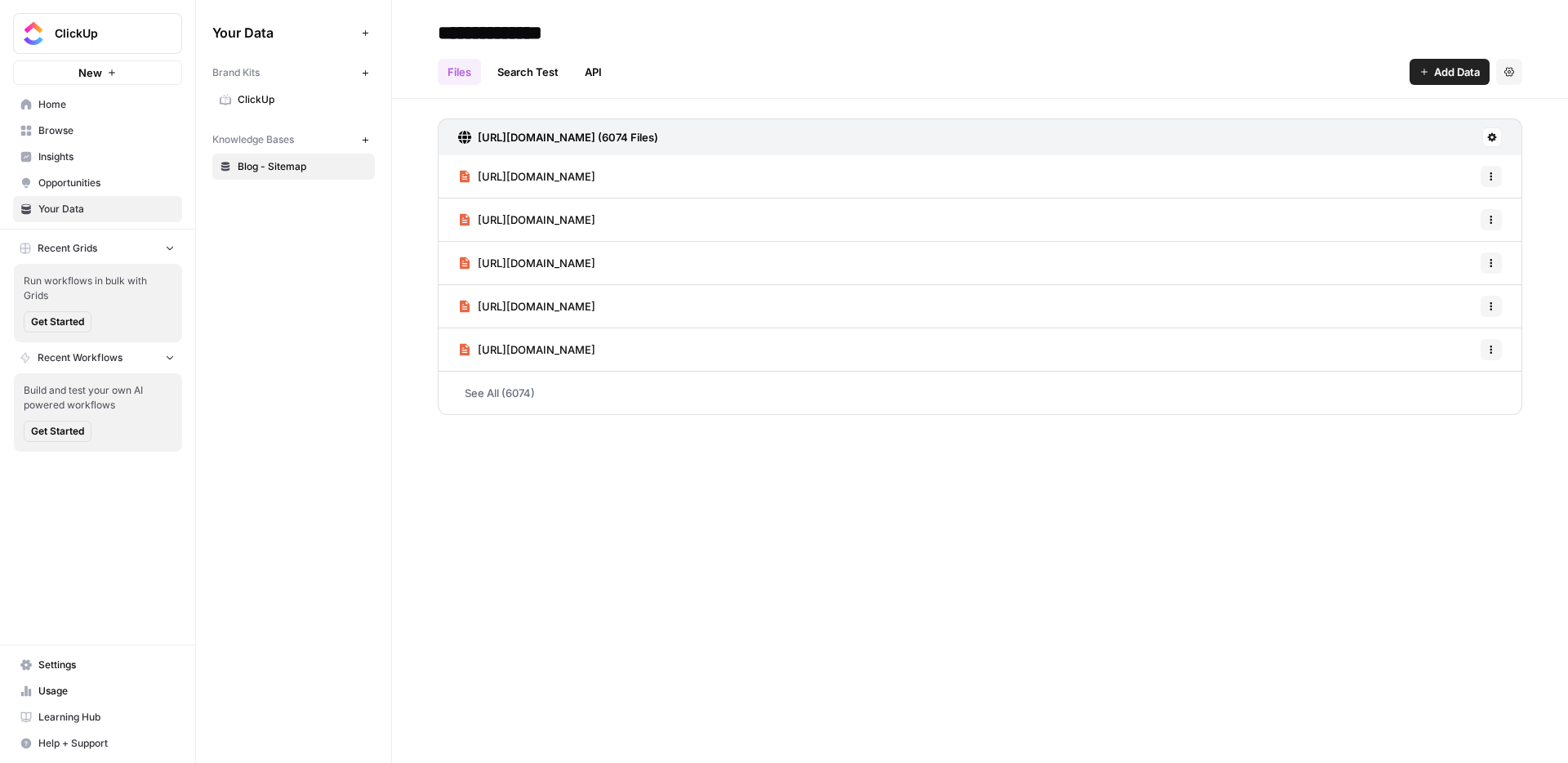
click at [695, 553] on div "**********" at bounding box center [980, 382] width 1176 height 763
click at [787, 46] on div "Files Search Test API Add Data Settings" at bounding box center [980, 65] width 1084 height 39
drag, startPoint x: 695, startPoint y: 553, endPoint x: 691, endPoint y: 538, distance: 15.5
click at [691, 538] on div "**********" at bounding box center [980, 382] width 1176 height 763
click at [691, 539] on div "**********" at bounding box center [980, 382] width 1176 height 763
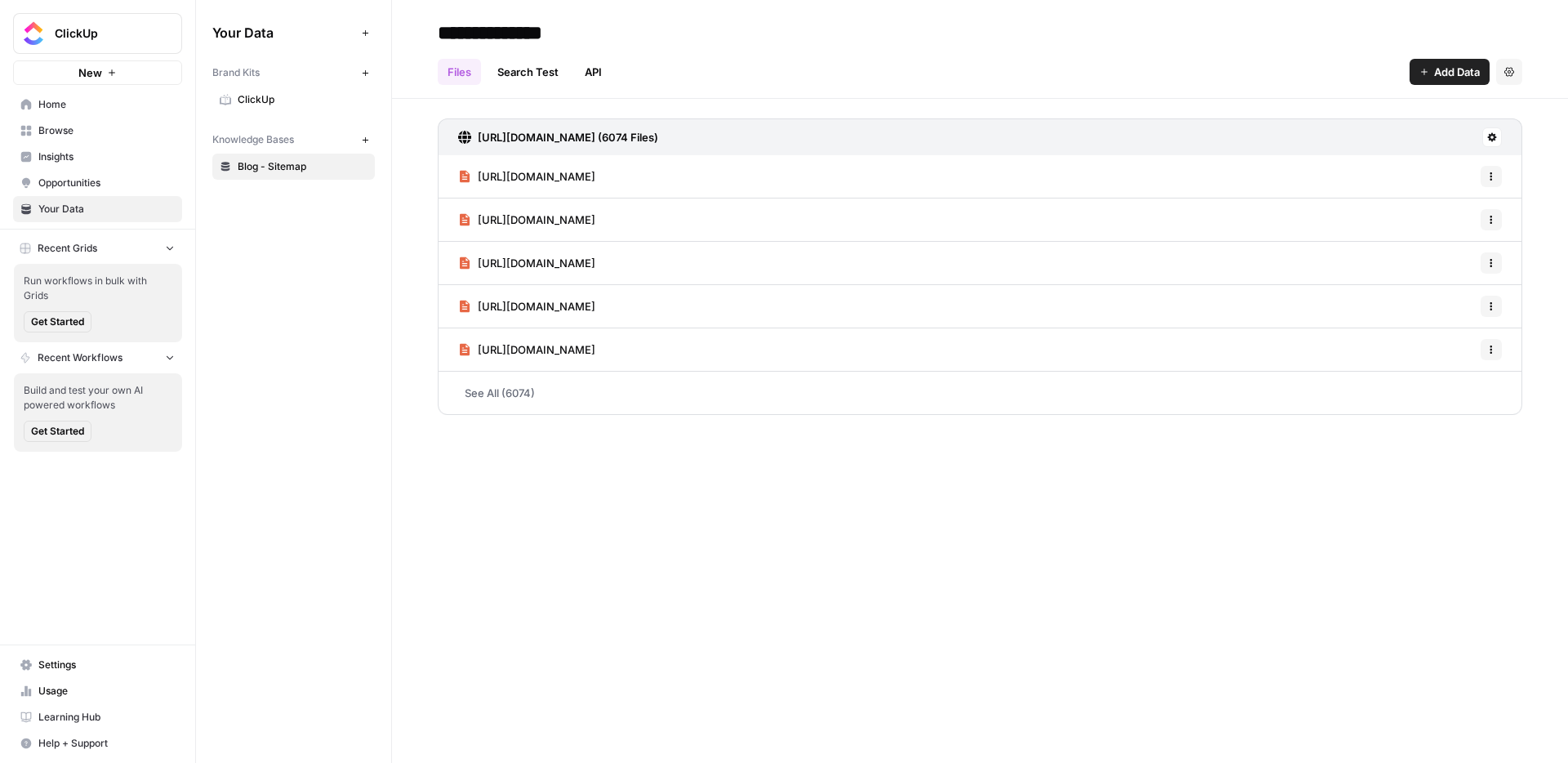
click at [750, 45] on div "**********" at bounding box center [980, 32] width 1084 height 26
drag, startPoint x: 691, startPoint y: 538, endPoint x: 777, endPoint y: 529, distance: 86.5
click at [777, 529] on div "**********" at bounding box center [980, 382] width 1176 height 763
